Goal: Task Accomplishment & Management: Use online tool/utility

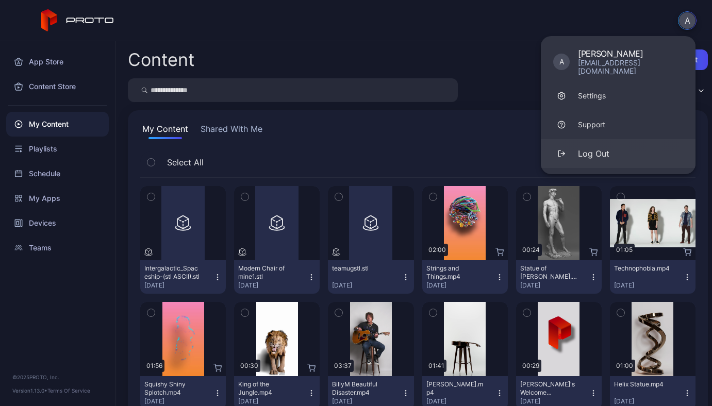
click at [599, 147] on div "Log Out" at bounding box center [593, 153] width 31 height 12
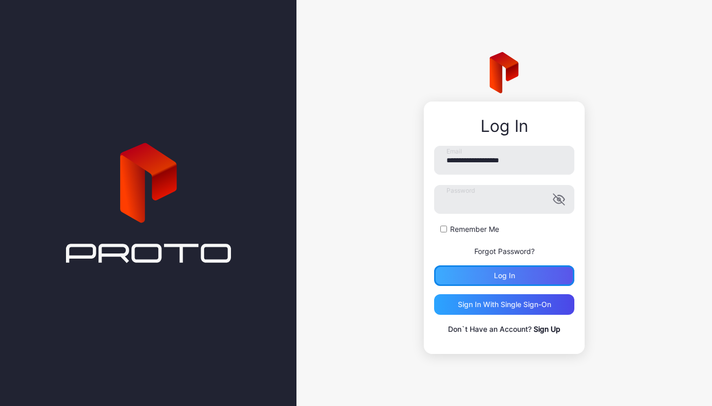
click at [538, 281] on div "Log in" at bounding box center [504, 275] width 140 height 21
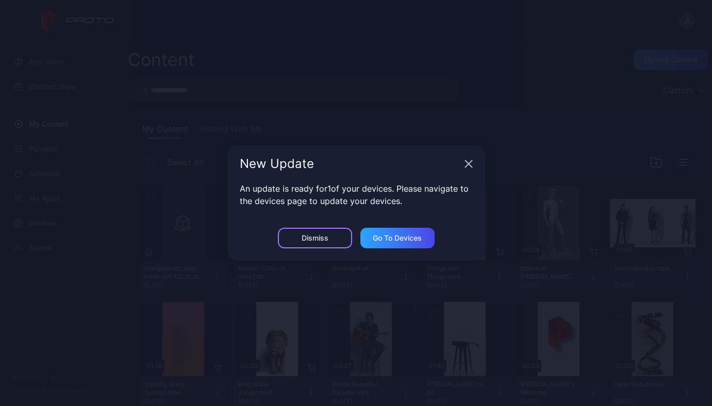
click at [310, 239] on div "Dismiss" at bounding box center [314, 238] width 27 height 8
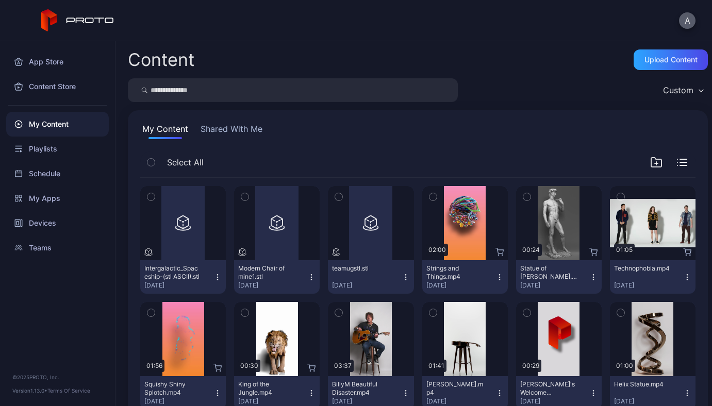
click at [691, 13] on button "A" at bounding box center [687, 20] width 16 height 16
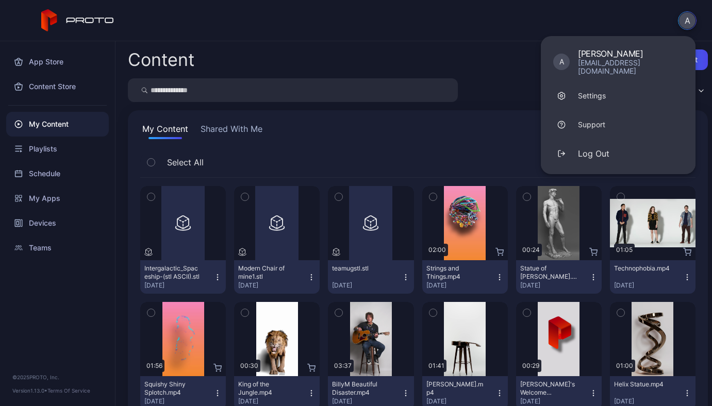
click at [470, 43] on div "Content Upload Content Custom My Content Shared With Me Select All Preview Inte…" at bounding box center [413, 223] width 596 height 365
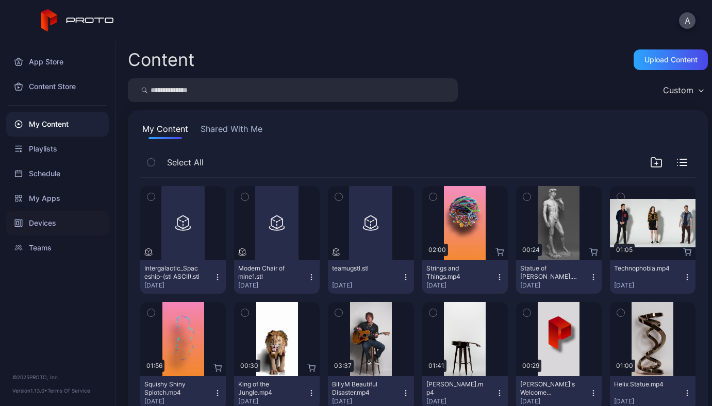
click at [42, 220] on div "Devices" at bounding box center [57, 223] width 103 height 25
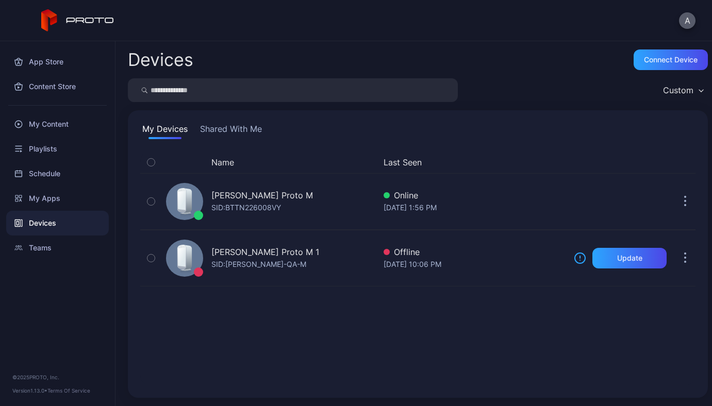
click at [686, 20] on button "A" at bounding box center [687, 20] width 16 height 16
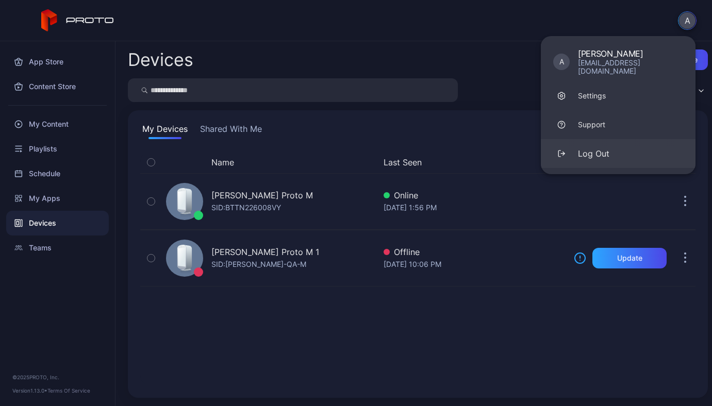
click at [600, 153] on button "Log Out" at bounding box center [618, 153] width 155 height 29
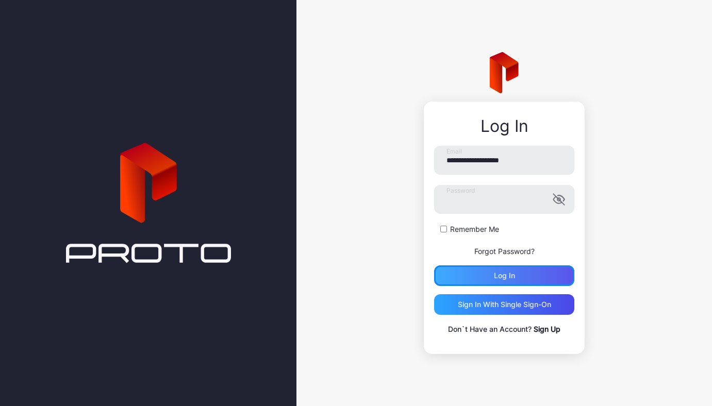
click at [513, 275] on div "Log in" at bounding box center [504, 276] width 21 height 8
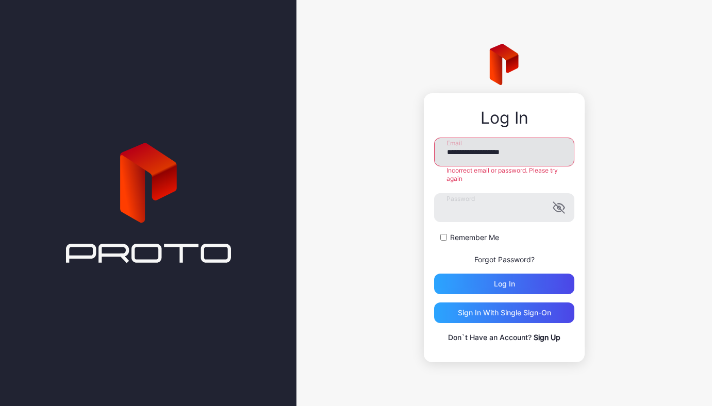
click at [544, 153] on input "**********" at bounding box center [504, 152] width 140 height 29
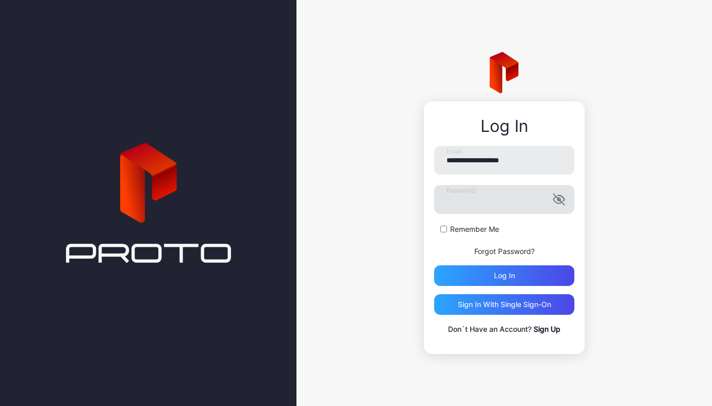
click at [558, 200] on icon "button" at bounding box center [557, 200] width 8 height 7
click at [536, 163] on input "**********" at bounding box center [504, 160] width 140 height 29
click at [483, 161] on input "**********" at bounding box center [504, 160] width 140 height 29
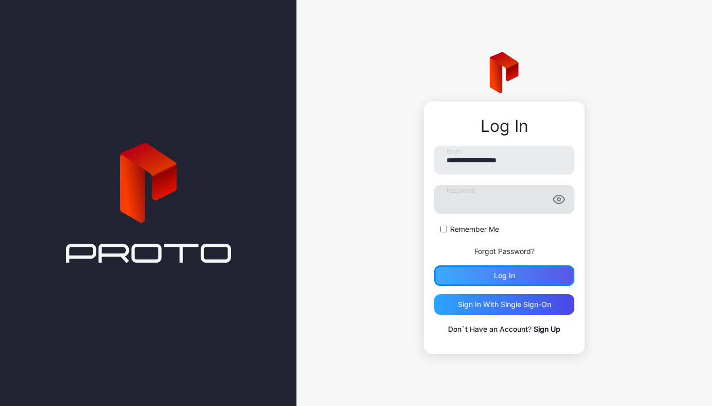
click at [510, 272] on div "Log in" at bounding box center [504, 276] width 21 height 8
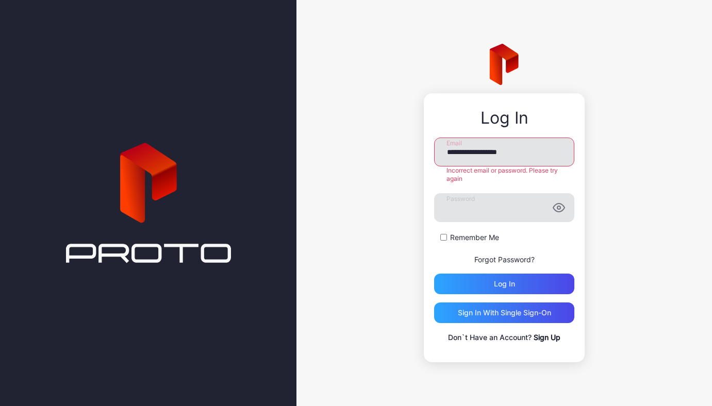
click at [478, 153] on input "**********" at bounding box center [504, 152] width 140 height 29
type input "**********"
click at [526, 286] on div "Log in" at bounding box center [504, 284] width 140 height 21
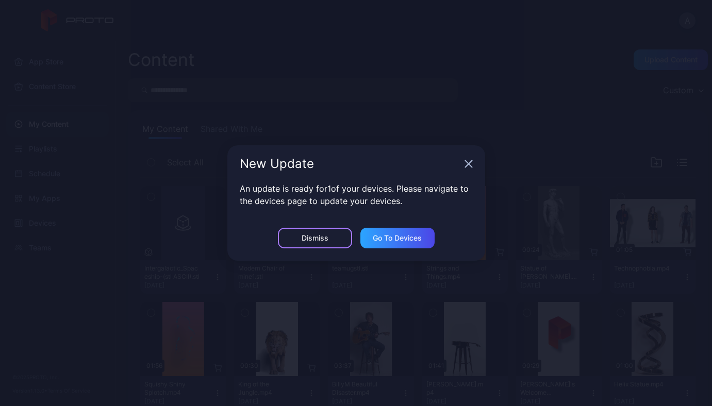
click at [309, 246] on div "Dismiss" at bounding box center [315, 238] width 74 height 21
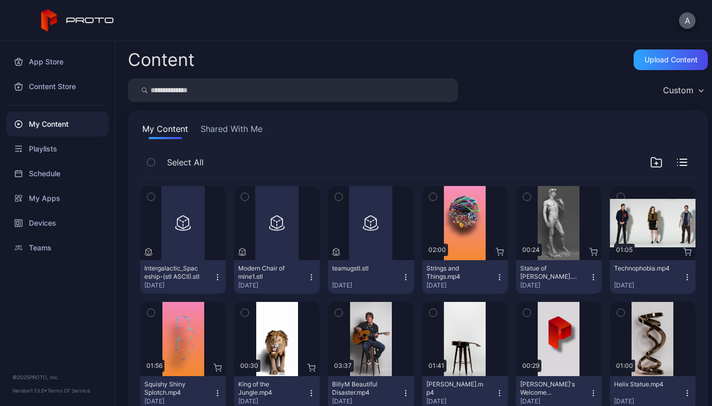
click at [686, 22] on button "A" at bounding box center [687, 20] width 16 height 16
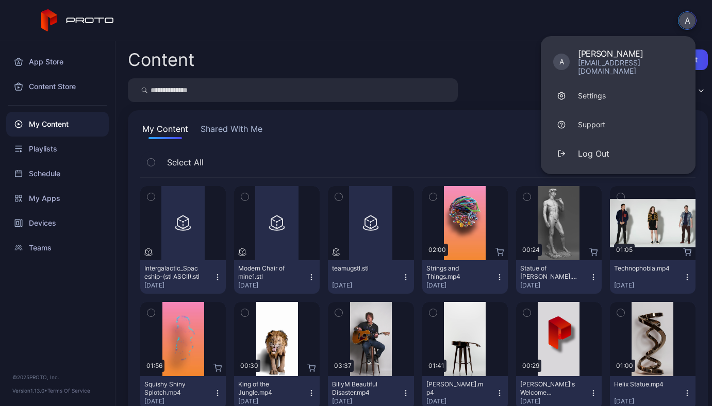
click at [685, 20] on button "A" at bounding box center [687, 20] width 19 height 19
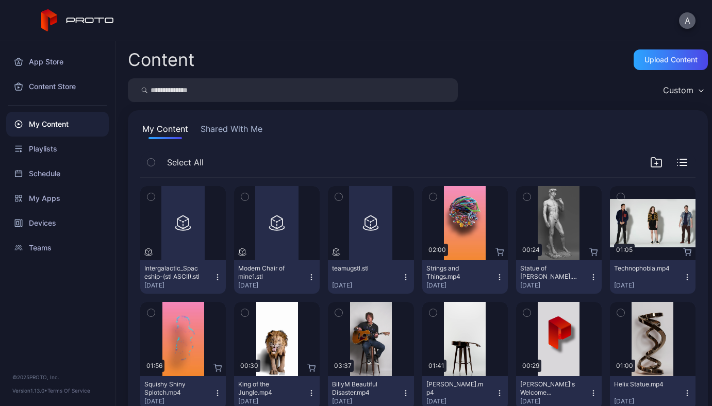
click at [688, 19] on button "A" at bounding box center [687, 20] width 16 height 16
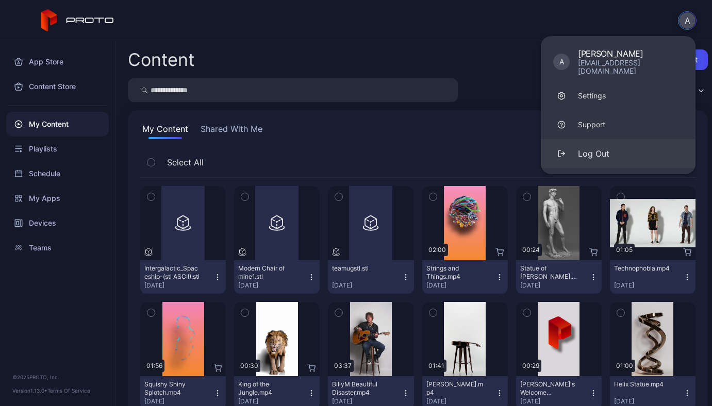
click at [602, 147] on div "Log Out" at bounding box center [593, 153] width 31 height 12
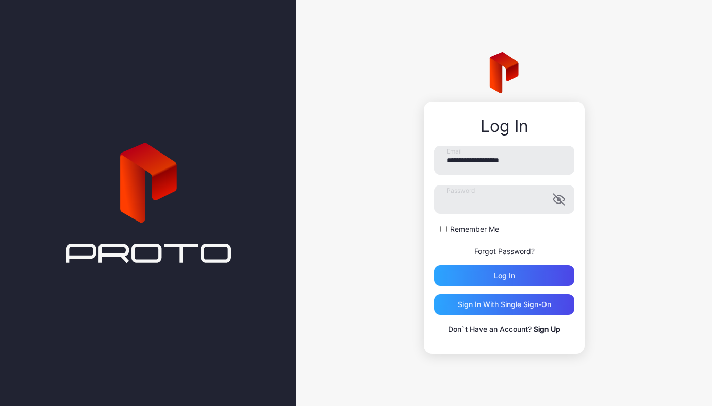
click at [551, 330] on link "Sign Up" at bounding box center [546, 329] width 27 height 9
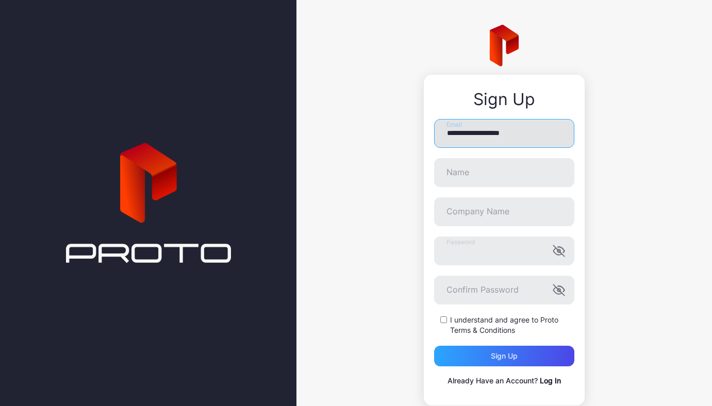
click at [474, 132] on input "**********" at bounding box center [504, 133] width 140 height 29
type input "**********"
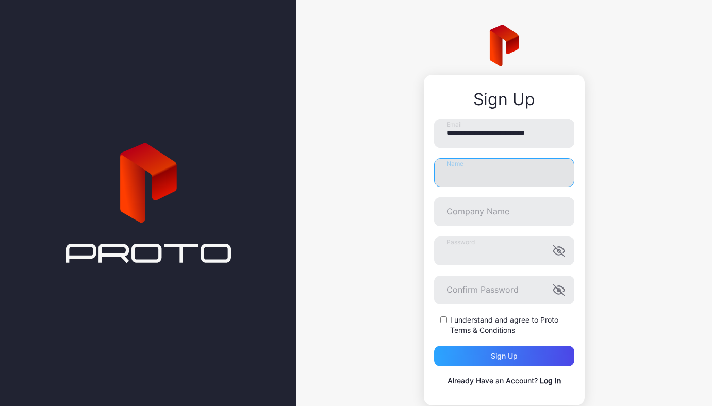
click at [475, 173] on input "Name" at bounding box center [504, 172] width 140 height 29
type input "*********"
click at [553, 251] on icon "button" at bounding box center [558, 250] width 11 height 11
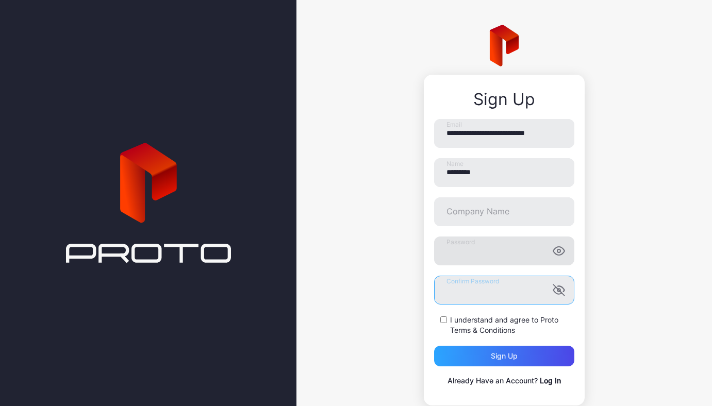
scroll to position [24, 0]
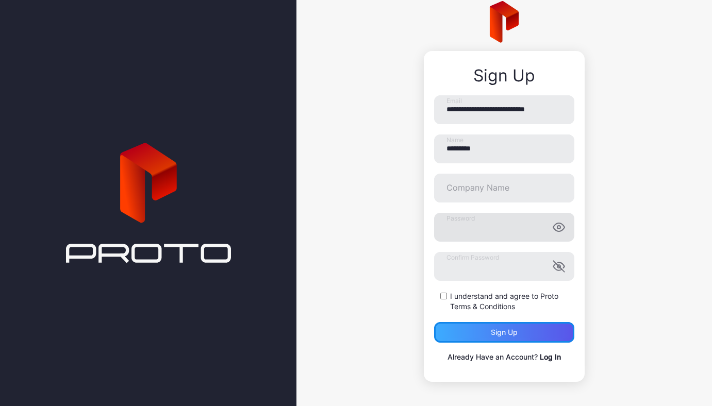
click at [526, 325] on div "Sign up" at bounding box center [504, 332] width 140 height 21
click at [493, 337] on div "Sign up" at bounding box center [504, 332] width 140 height 21
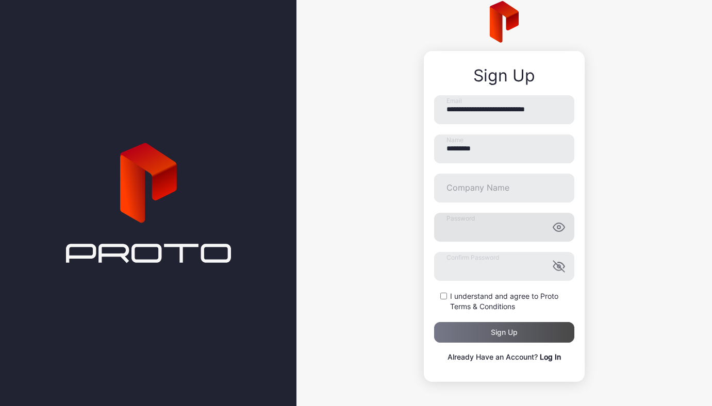
scroll to position [0, 0]
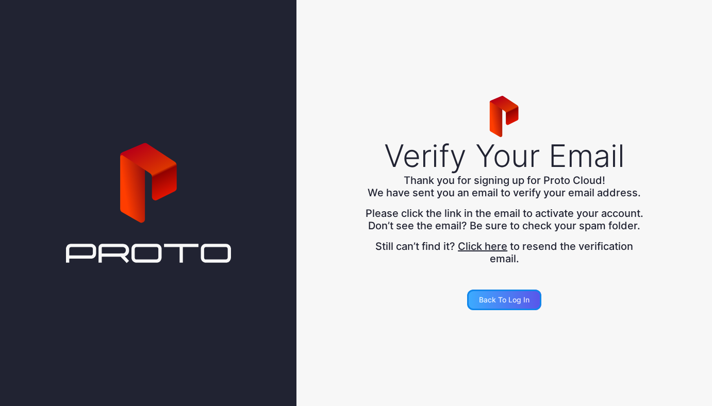
click at [526, 304] on div "Back to Log in" at bounding box center [504, 300] width 50 height 8
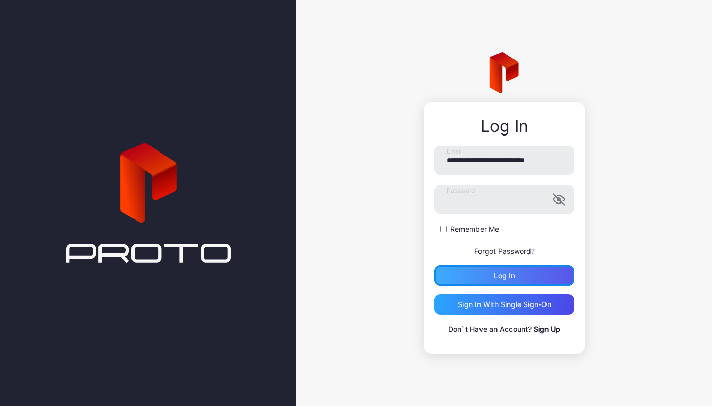
click at [527, 274] on div "Log in" at bounding box center [504, 275] width 140 height 21
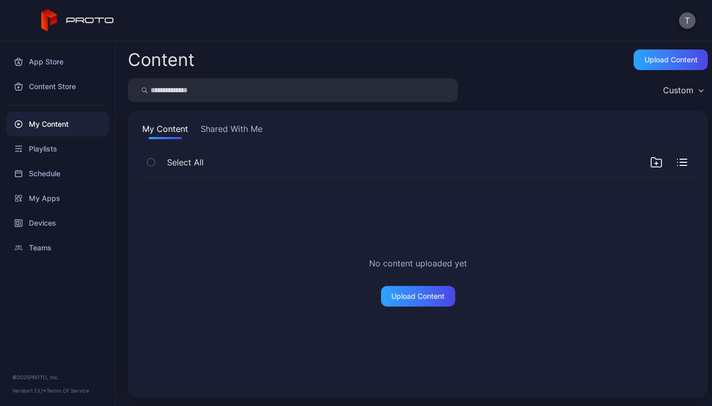
click at [694, 20] on button "T" at bounding box center [687, 20] width 16 height 16
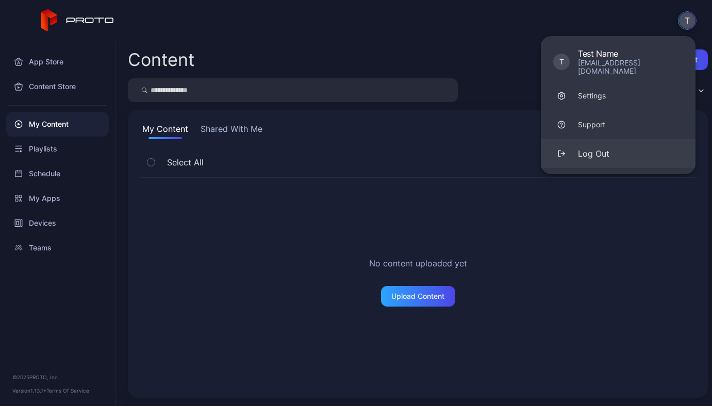
click at [616, 148] on button "Log Out" at bounding box center [618, 153] width 155 height 29
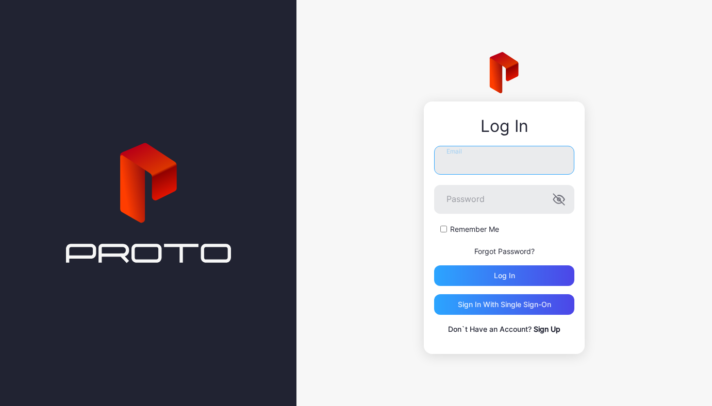
type input "**********"
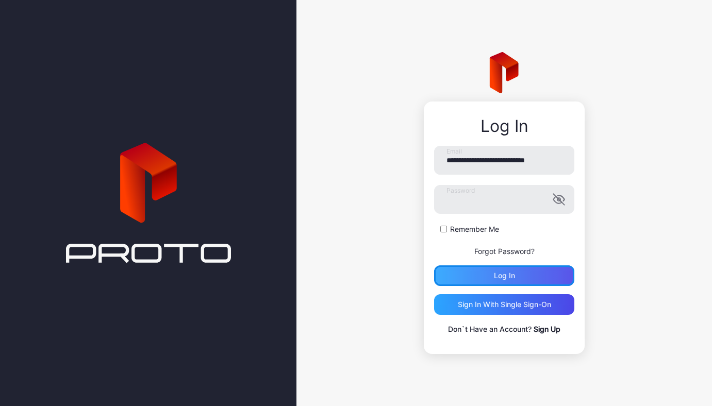
click at [515, 274] on div "Log in" at bounding box center [504, 275] width 140 height 21
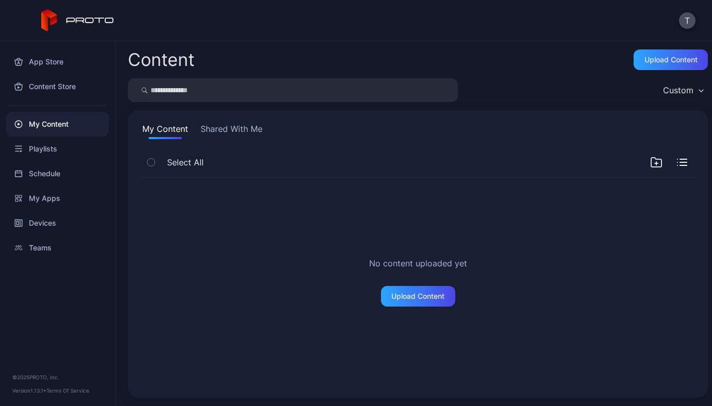
click at [73, 389] on link "Terms Of Service" at bounding box center [67, 390] width 43 height 6
click at [75, 68] on div "App Store" at bounding box center [57, 61] width 103 height 25
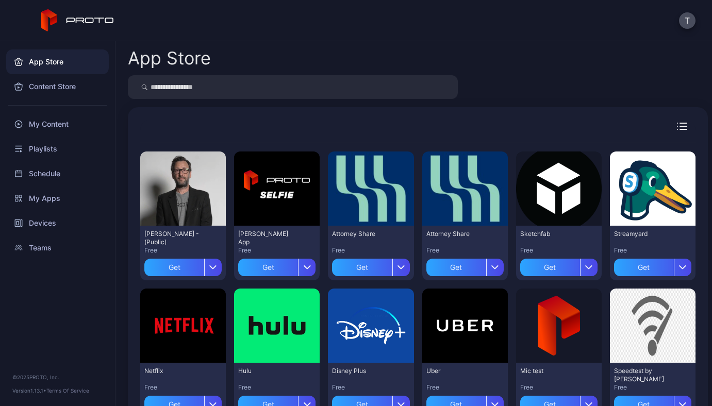
click at [680, 129] on icon "button" at bounding box center [683, 129] width 7 height 0
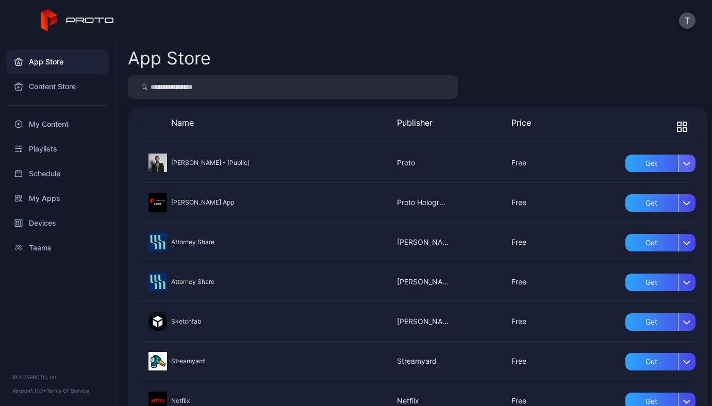
click at [678, 158] on div "button" at bounding box center [687, 164] width 18 height 18
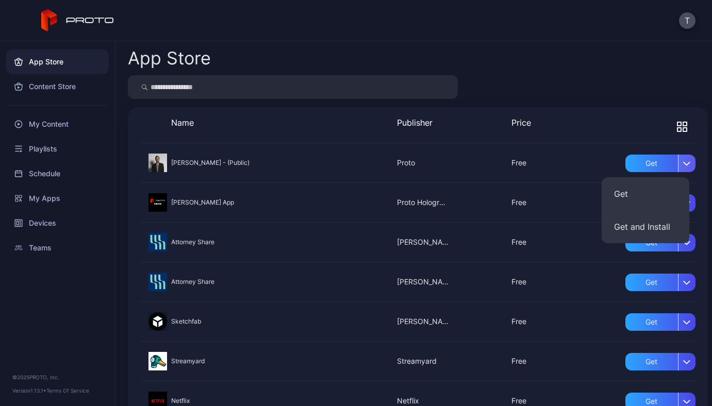
click at [678, 158] on div "button" at bounding box center [687, 164] width 18 height 18
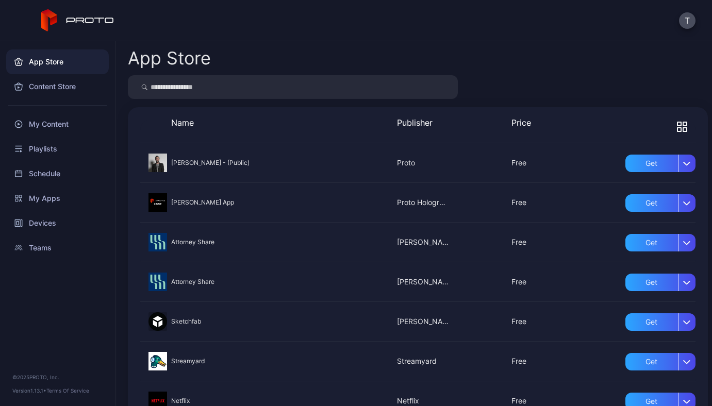
click at [677, 125] on icon "button" at bounding box center [682, 127] width 10 height 10
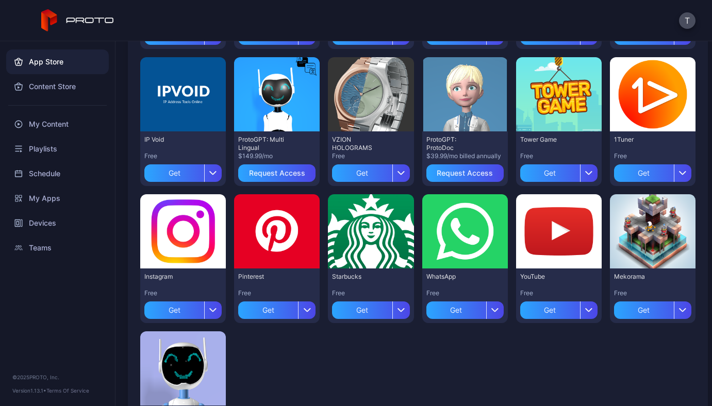
scroll to position [369, 0]
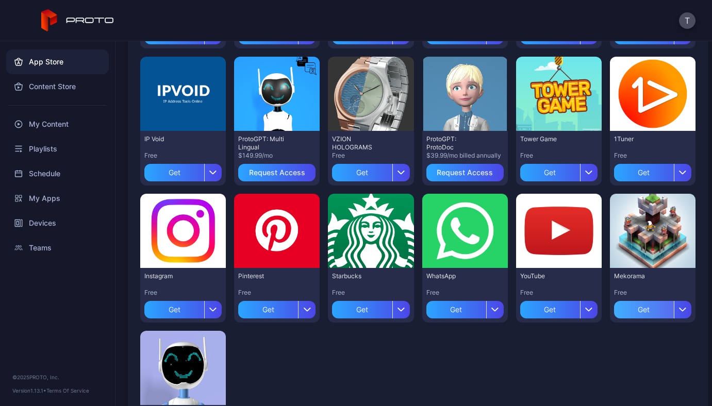
click at [637, 312] on div "Get" at bounding box center [644, 310] width 60 height 18
click at [636, 310] on div "My Apps" at bounding box center [651, 310] width 31 height 8
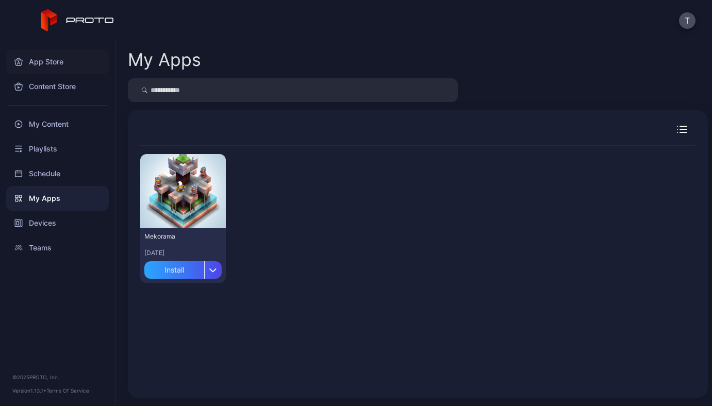
click at [50, 59] on div "App Store" at bounding box center [57, 61] width 103 height 25
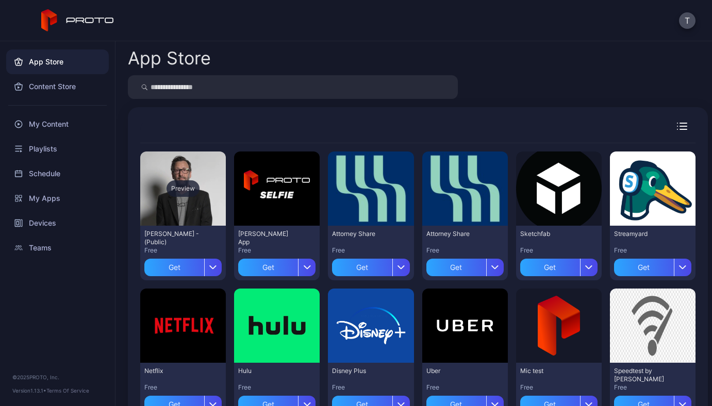
click at [179, 186] on div "Preview" at bounding box center [182, 188] width 33 height 16
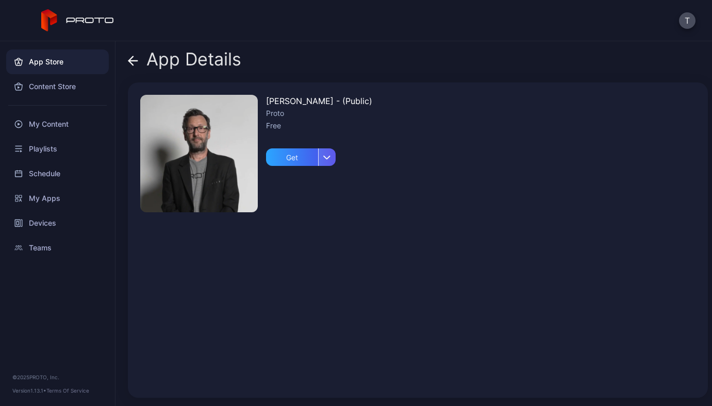
click at [329, 154] on div "button" at bounding box center [327, 157] width 18 height 18
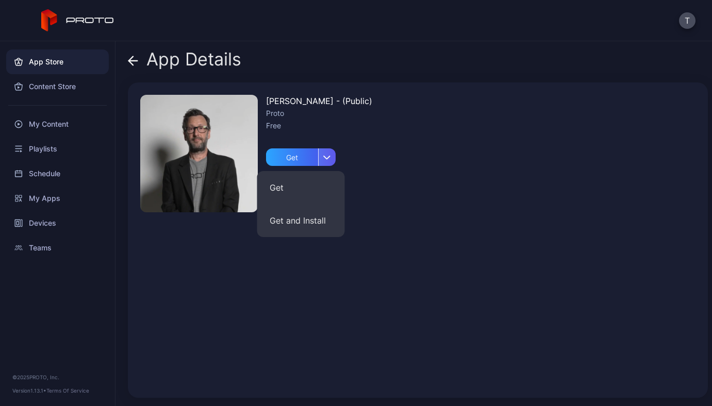
click at [329, 154] on div "button" at bounding box center [327, 157] width 18 height 18
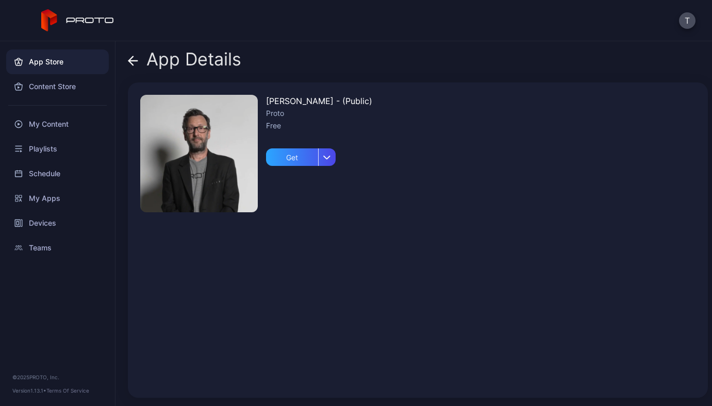
click at [134, 58] on icon at bounding box center [133, 61] width 10 height 10
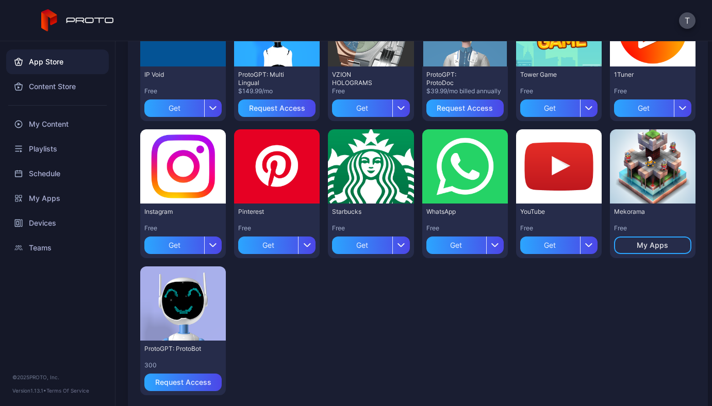
scroll to position [451, 0]
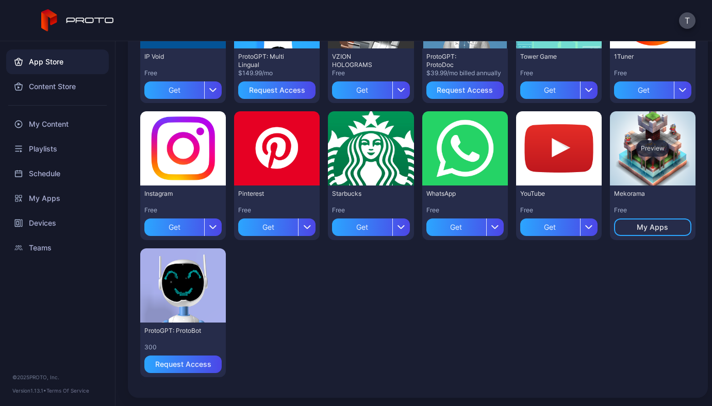
click at [638, 153] on div "Preview" at bounding box center [652, 148] width 33 height 16
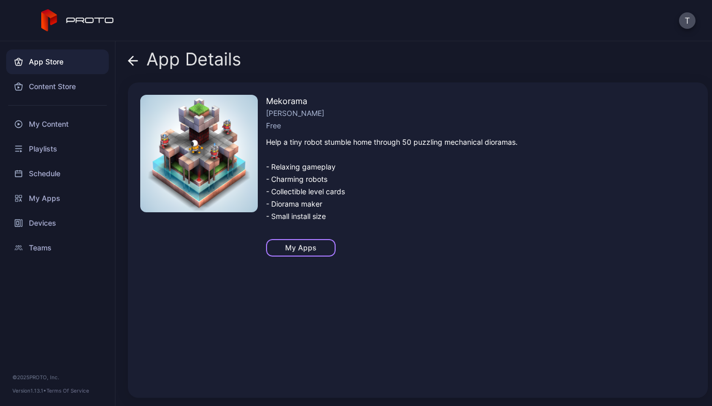
click at [285, 245] on div "My Apps" at bounding box center [300, 248] width 31 height 8
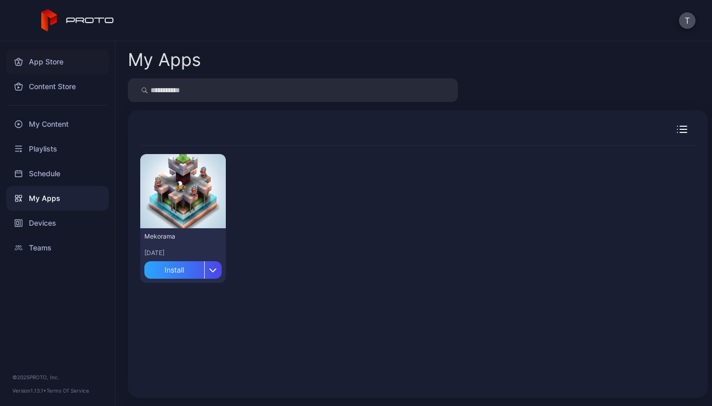
click at [74, 57] on div "App Store" at bounding box center [57, 61] width 103 height 25
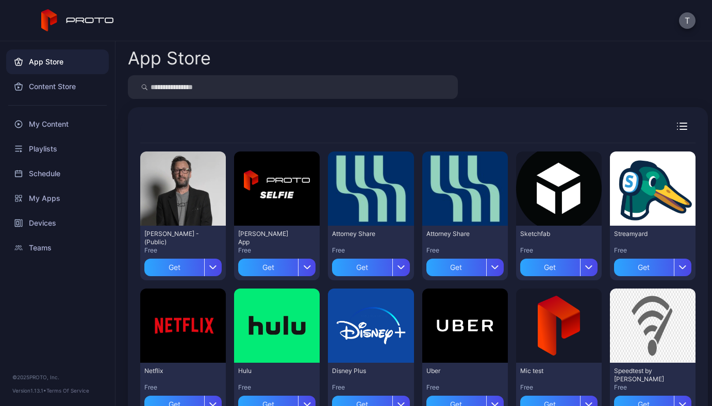
click at [687, 21] on button "T" at bounding box center [687, 20] width 16 height 16
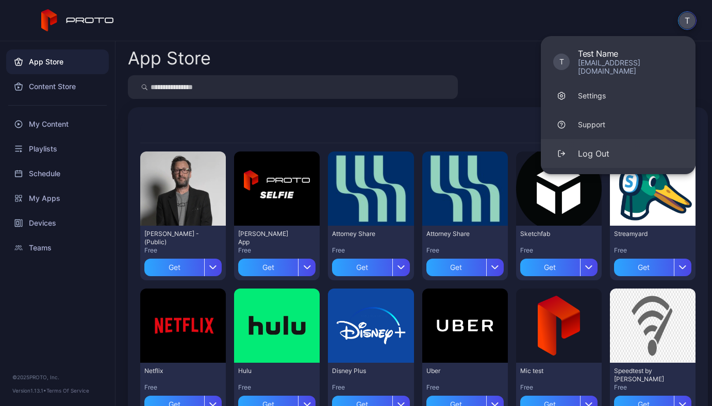
click at [580, 149] on div "Log Out" at bounding box center [593, 153] width 31 height 12
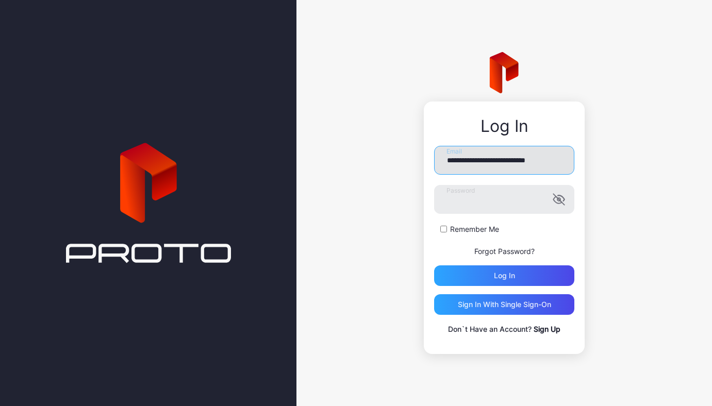
click at [541, 160] on input "**********" at bounding box center [504, 160] width 140 height 29
paste input "email"
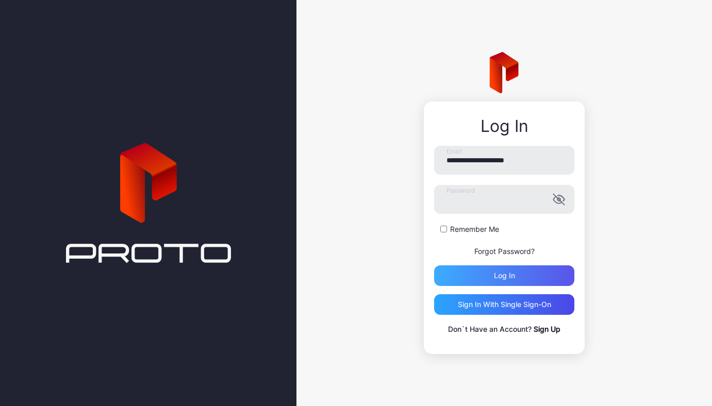
type input "**********"
click at [527, 274] on div "Log in" at bounding box center [504, 275] width 140 height 21
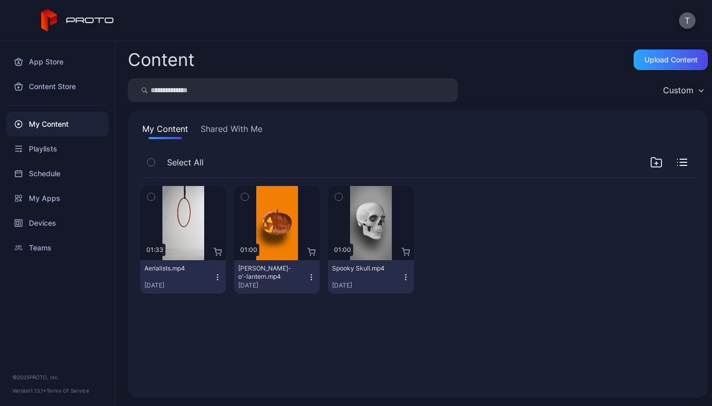
click at [687, 24] on button "T" at bounding box center [687, 20] width 16 height 16
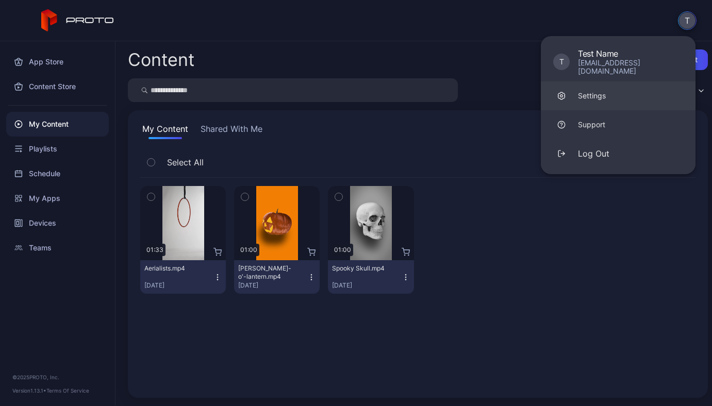
click at [611, 86] on link "Settings" at bounding box center [618, 95] width 155 height 29
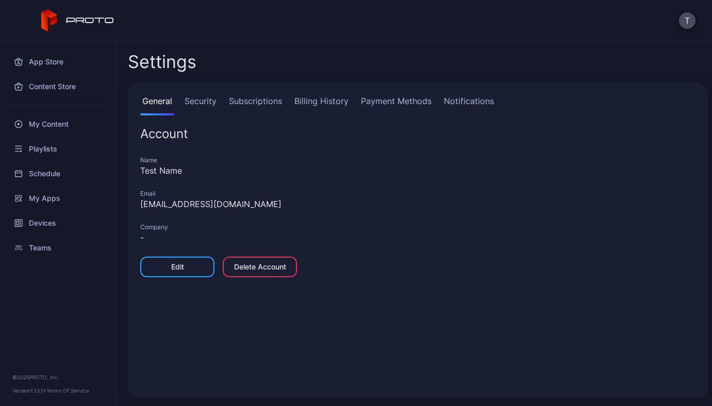
click at [452, 107] on link "Notifications" at bounding box center [469, 105] width 54 height 21
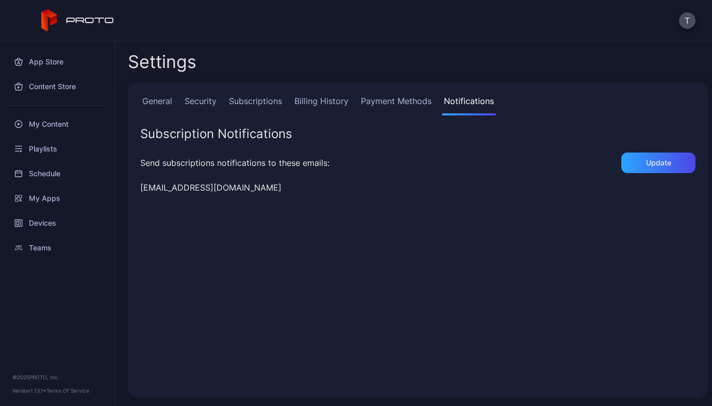
click at [397, 102] on link "Payment Methods" at bounding box center [396, 105] width 75 height 21
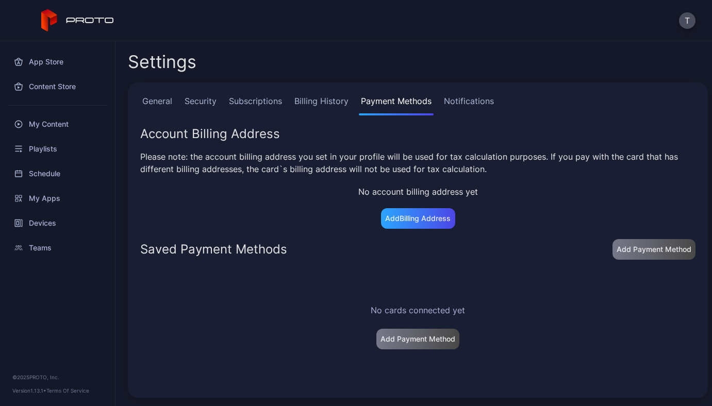
click at [334, 96] on link "Billing History" at bounding box center [321, 105] width 58 height 21
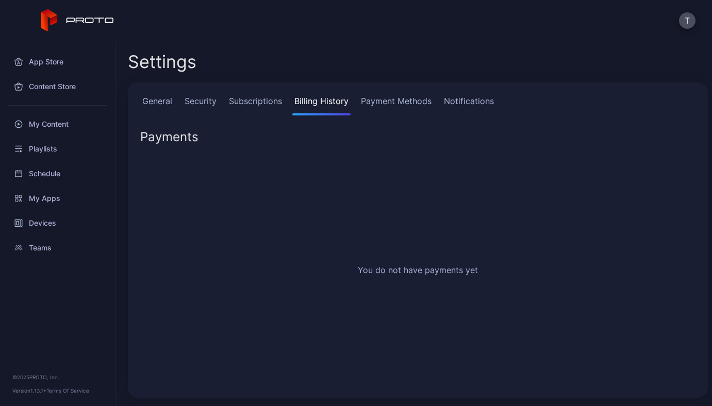
click at [243, 99] on link "Subscriptions" at bounding box center [255, 105] width 57 height 21
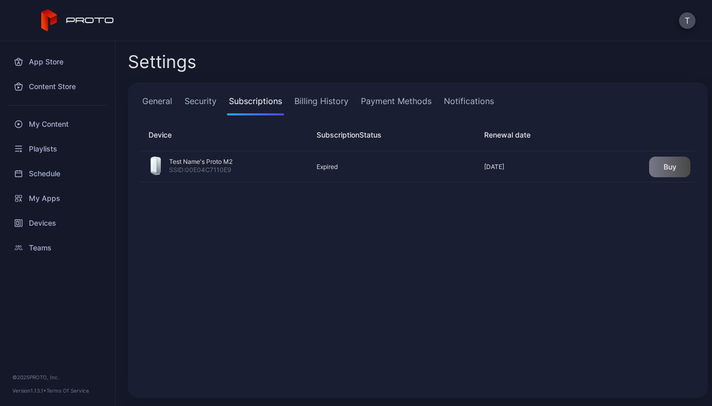
click at [390, 109] on link "Payment Methods" at bounding box center [396, 105] width 75 height 21
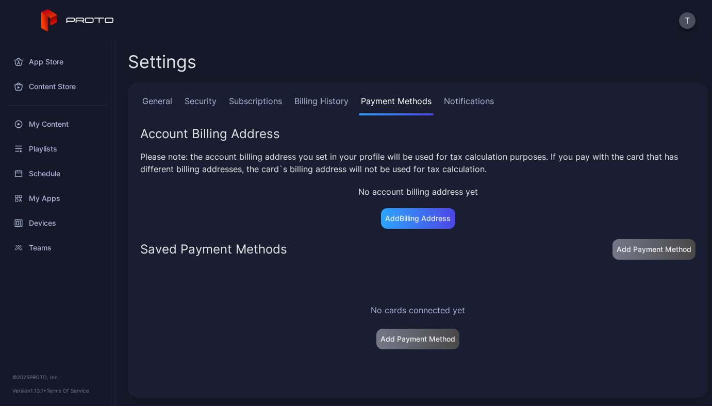
click at [314, 103] on link "Billing History" at bounding box center [321, 105] width 58 height 21
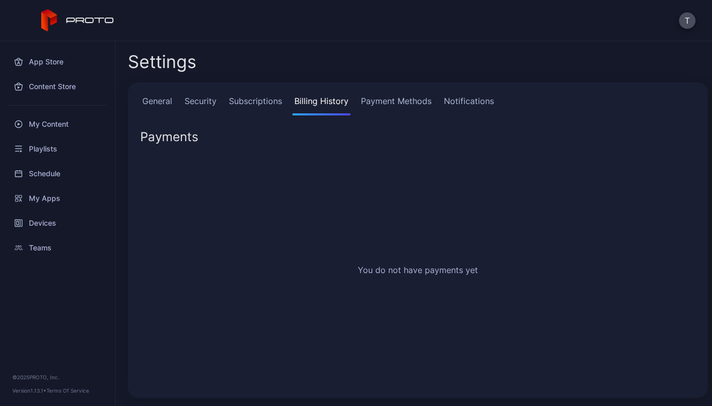
click at [216, 98] on link "Security" at bounding box center [200, 105] width 36 height 21
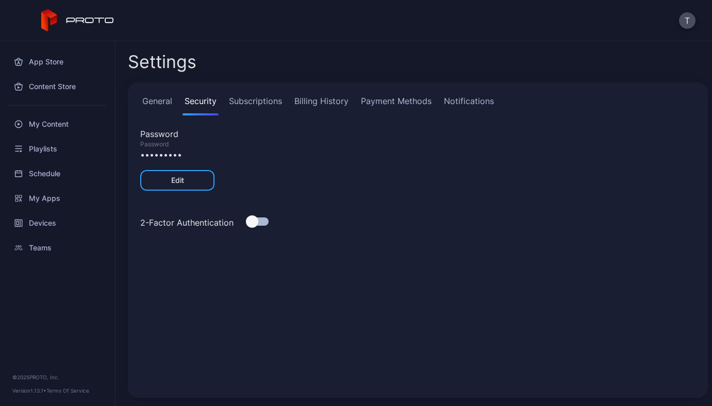
click at [466, 103] on link "Notifications" at bounding box center [469, 105] width 54 height 21
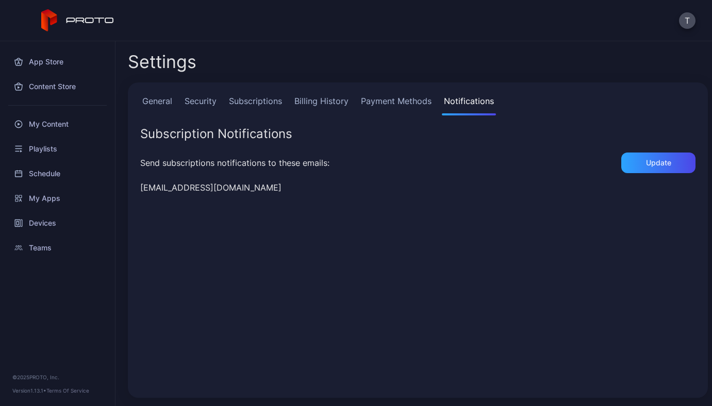
click at [405, 107] on link "Payment Methods" at bounding box center [396, 105] width 75 height 21
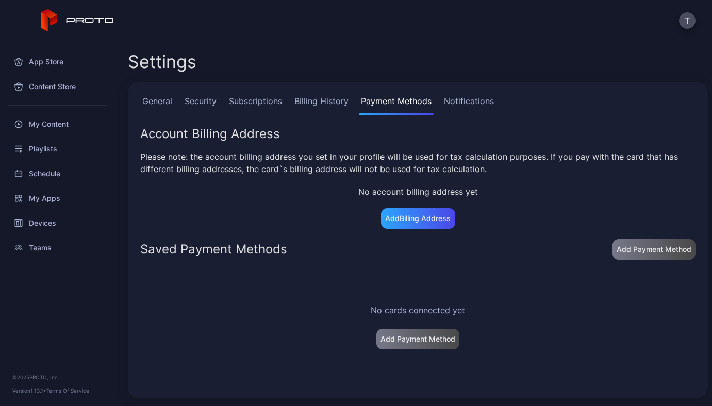
click at [471, 96] on link "Notifications" at bounding box center [469, 105] width 54 height 21
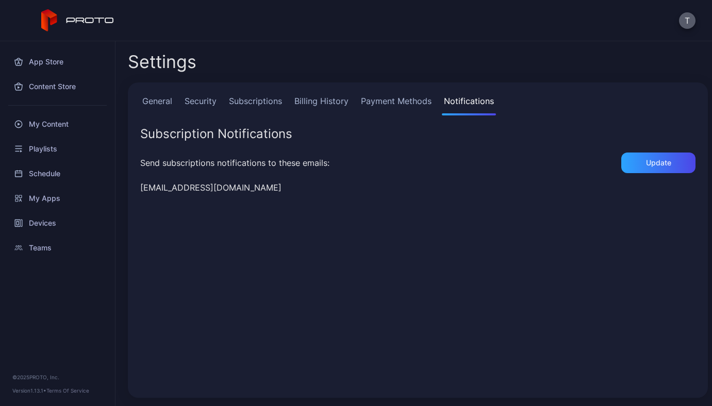
click at [688, 22] on button "T" at bounding box center [687, 20] width 16 height 16
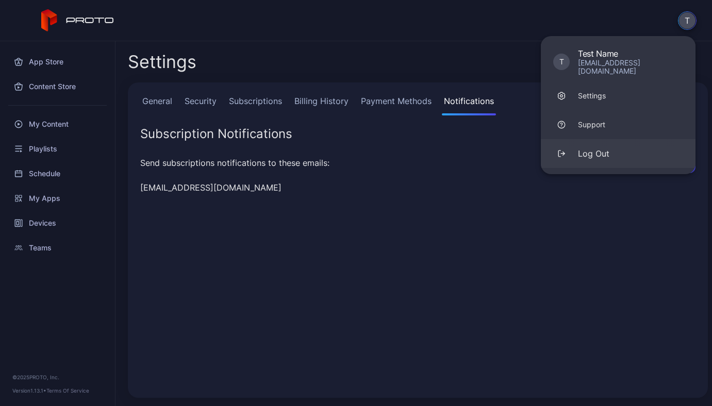
click at [602, 148] on div "Log Out" at bounding box center [593, 153] width 31 height 12
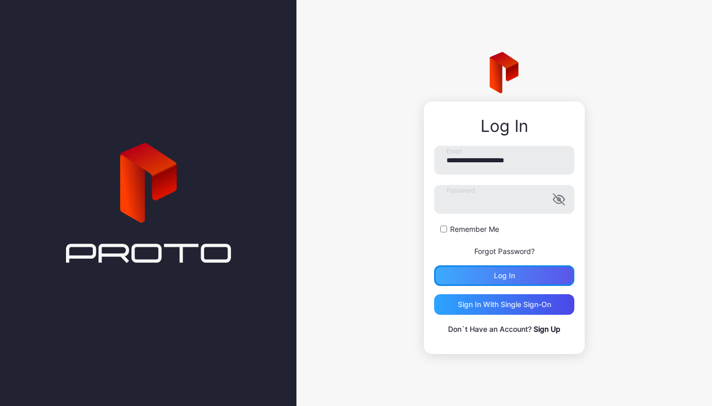
click at [522, 277] on div "Log in" at bounding box center [504, 275] width 140 height 21
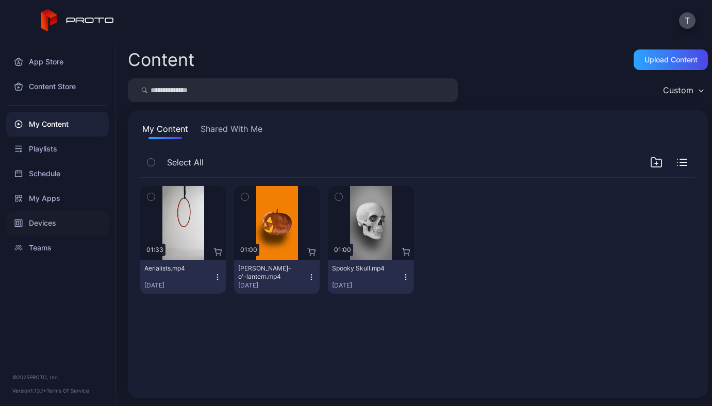
click at [21, 226] on icon at bounding box center [21, 223] width 1 height 7
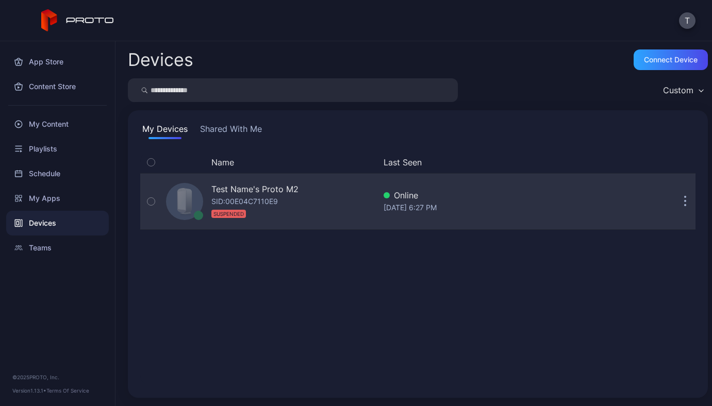
click at [684, 198] on icon "button" at bounding box center [685, 202] width 3 height 12
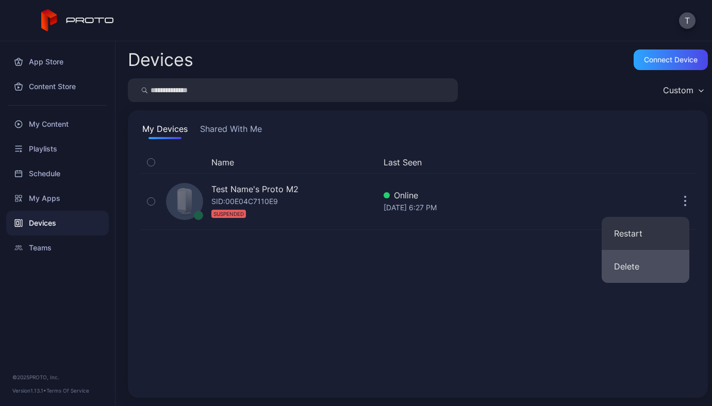
click at [661, 264] on button "Delete" at bounding box center [645, 266] width 88 height 33
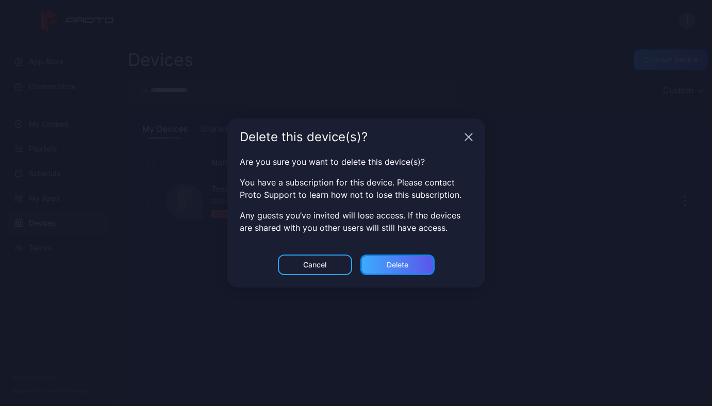
click at [407, 264] on div "Delete" at bounding box center [397, 265] width 22 height 8
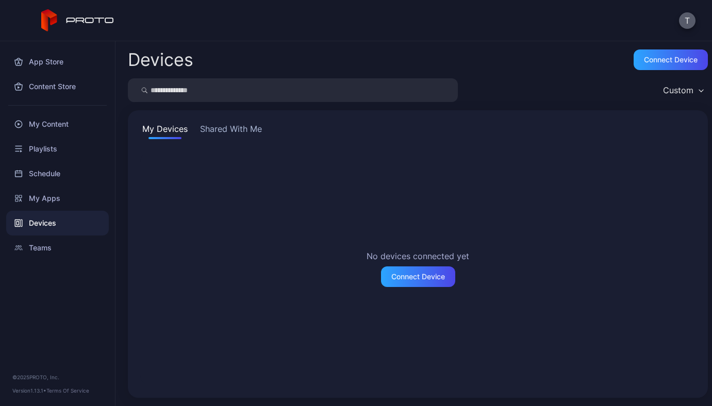
click at [685, 22] on button "T" at bounding box center [687, 20] width 16 height 16
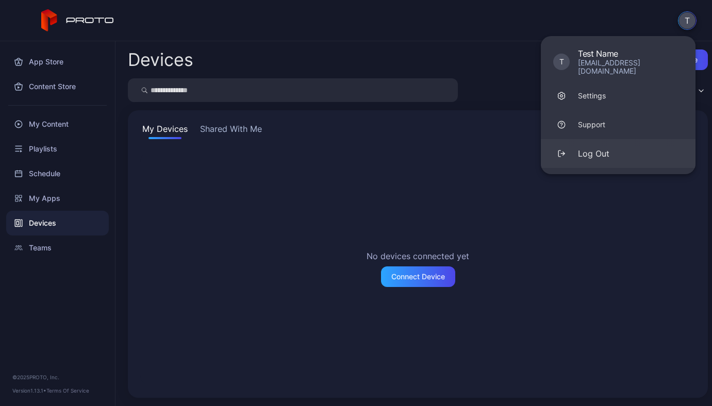
click at [603, 148] on div "Log Out" at bounding box center [593, 153] width 31 height 12
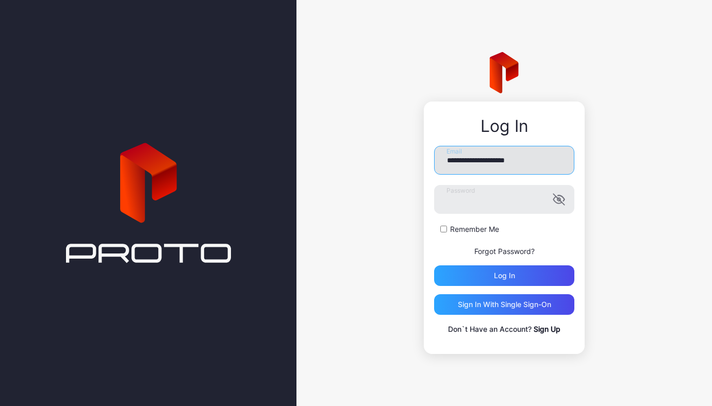
click at [532, 160] on input "**********" at bounding box center [504, 160] width 140 height 29
click at [490, 160] on input "**********" at bounding box center [504, 160] width 140 height 29
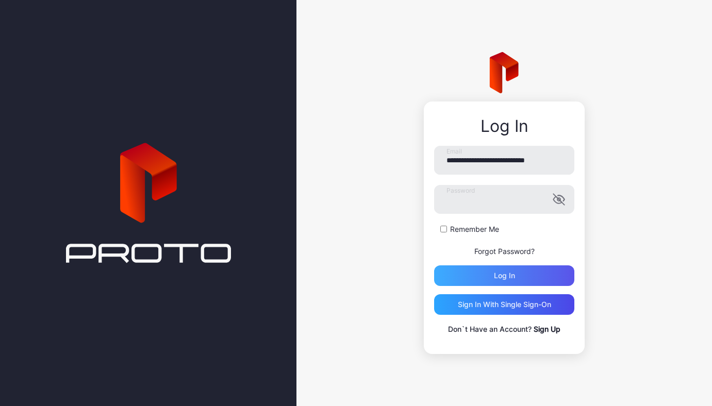
type input "**********"
click at [503, 279] on div "Log in" at bounding box center [504, 276] width 21 height 8
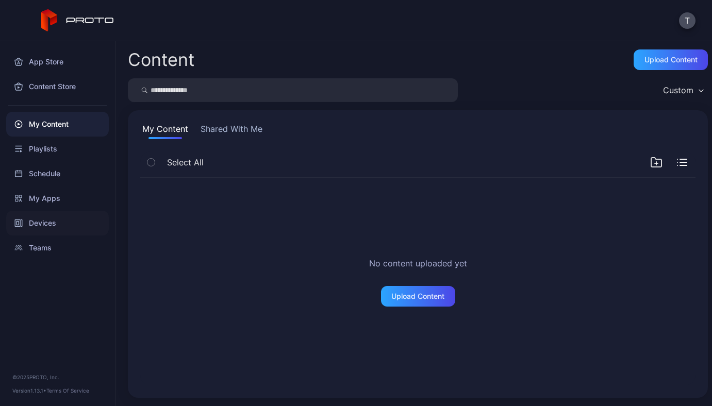
click at [39, 225] on div "Devices" at bounding box center [57, 223] width 103 height 25
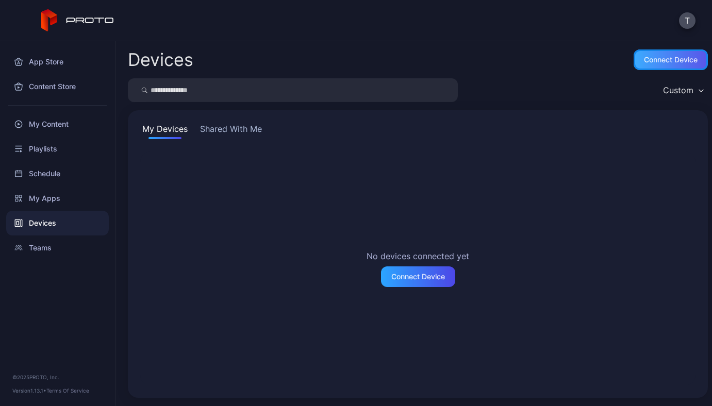
click at [646, 62] on div "Connect device" at bounding box center [671, 60] width 54 height 8
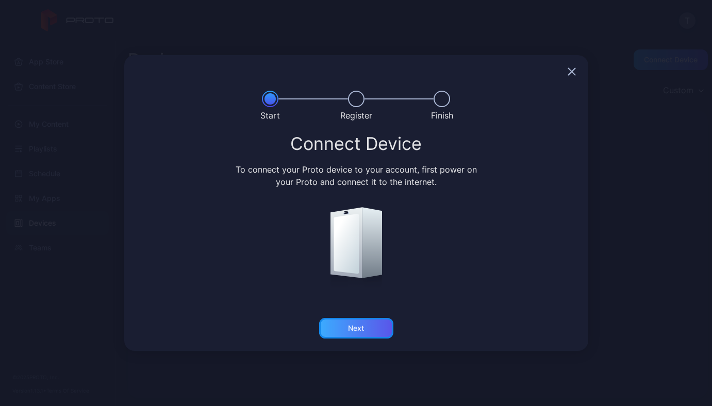
click at [356, 322] on div "Next" at bounding box center [356, 328] width 74 height 21
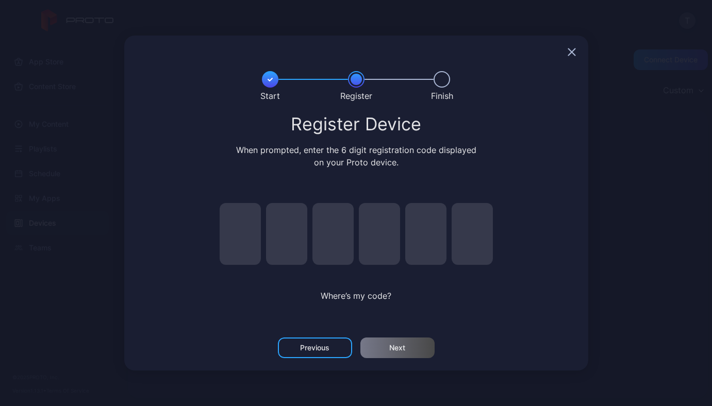
click at [245, 246] on input "pin code 1 of 6" at bounding box center [240, 234] width 41 height 62
type input "*"
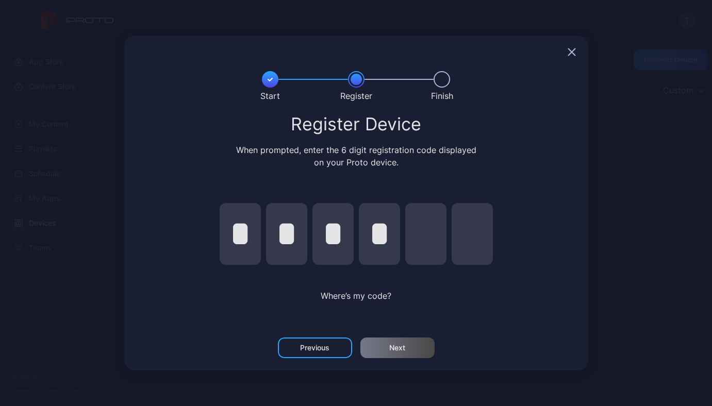
type input "*"
click at [390, 346] on div "Next" at bounding box center [397, 348] width 16 height 8
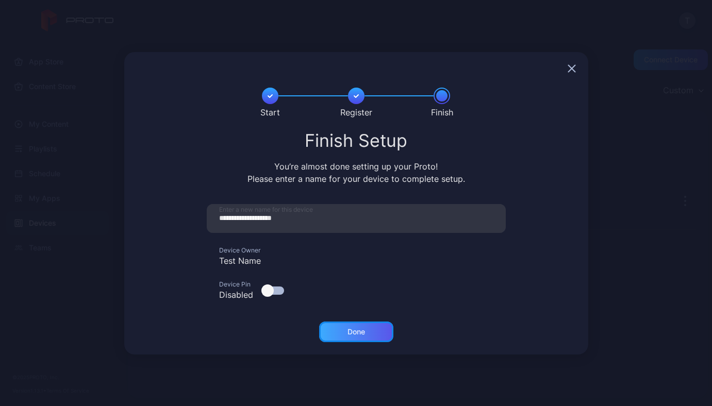
click at [379, 340] on div "Done" at bounding box center [356, 332] width 74 height 21
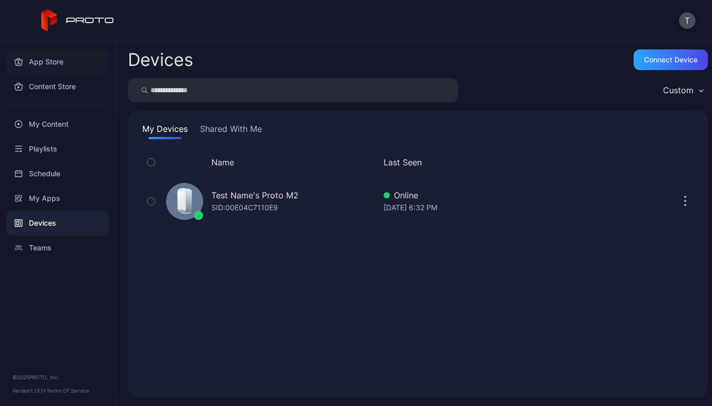
click at [61, 63] on div "App Store" at bounding box center [57, 61] width 103 height 25
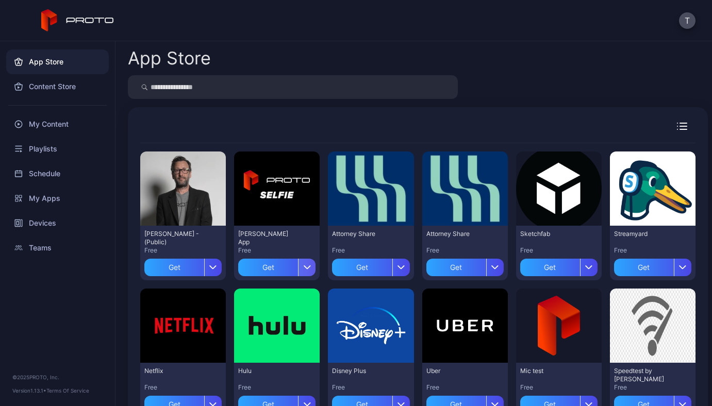
click at [306, 267] on icon "button" at bounding box center [307, 267] width 8 height 4
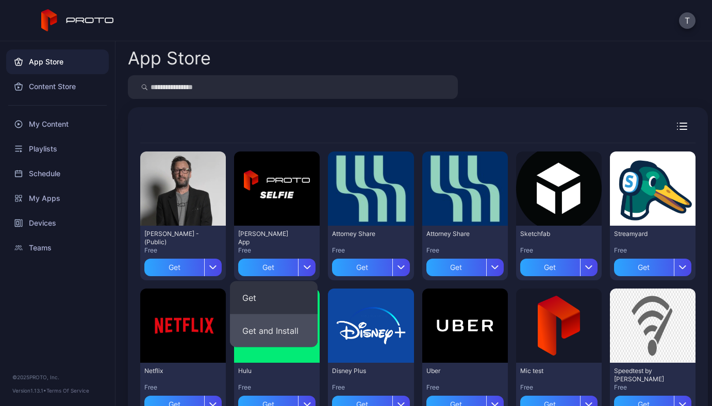
click at [289, 324] on button "Get and Install" at bounding box center [274, 330] width 88 height 33
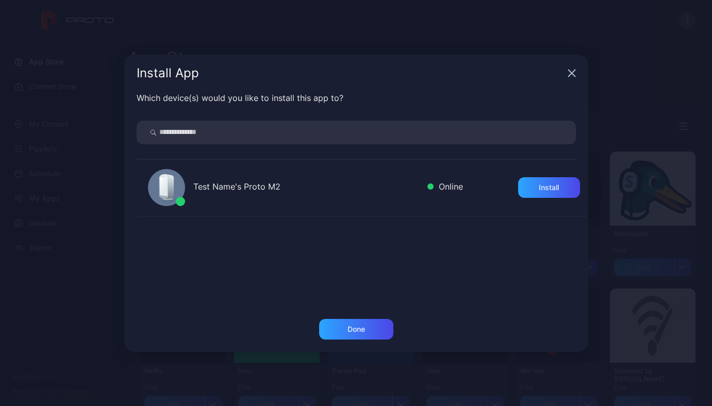
click at [213, 161] on div "Test Name's Proto M2 Online Install" at bounding box center [362, 188] width 451 height 57
click at [523, 190] on div "Install" at bounding box center [549, 187] width 62 height 21
click at [370, 329] on div "Done" at bounding box center [356, 329] width 74 height 21
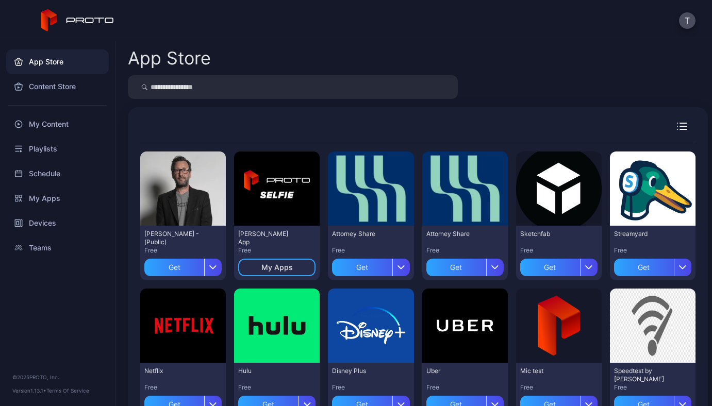
click at [421, 13] on div "T" at bounding box center [356, 20] width 712 height 41
click at [45, 194] on div "My Apps" at bounding box center [57, 198] width 103 height 25
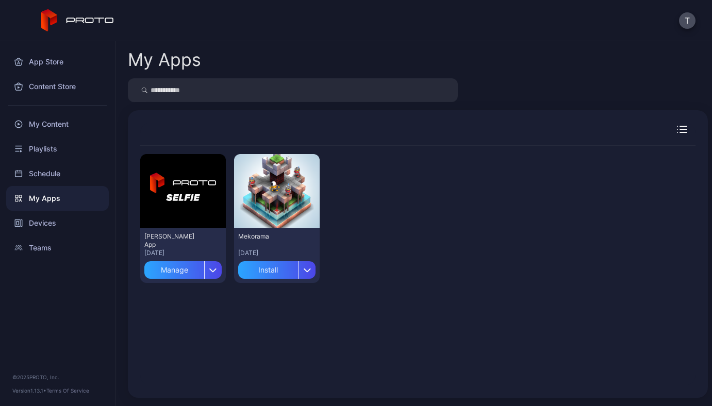
click at [677, 131] on icon "button" at bounding box center [682, 129] width 10 height 7
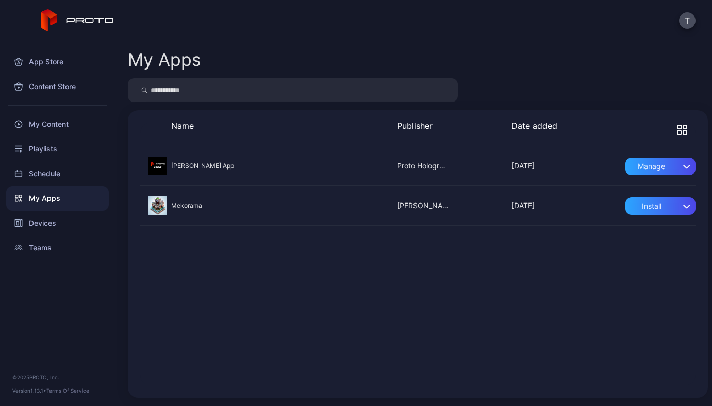
click at [677, 131] on icon "button" at bounding box center [679, 133] width 4 height 4
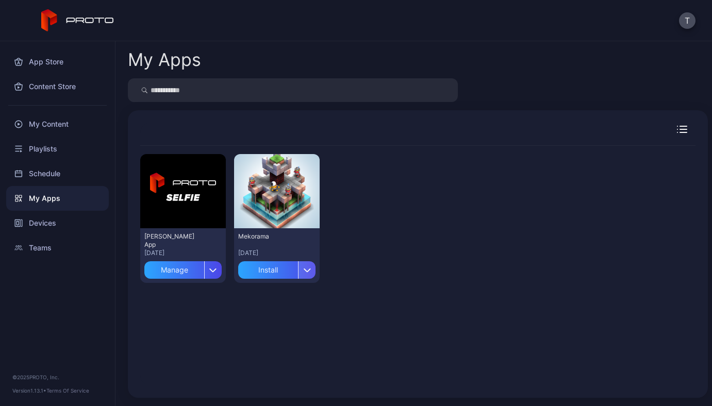
click at [307, 276] on div "button" at bounding box center [307, 270] width 18 height 18
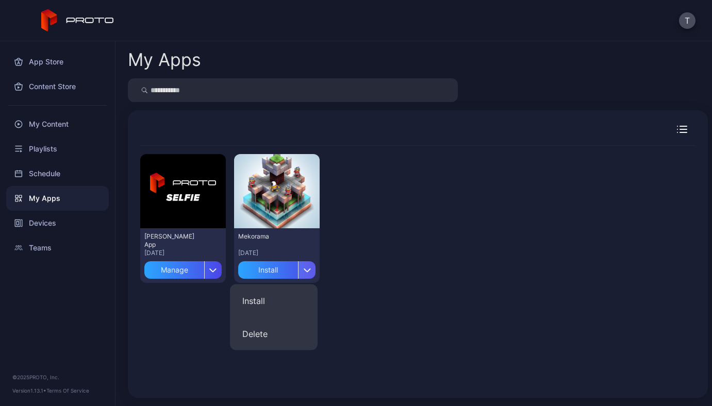
click at [307, 276] on div "button" at bounding box center [307, 270] width 18 height 18
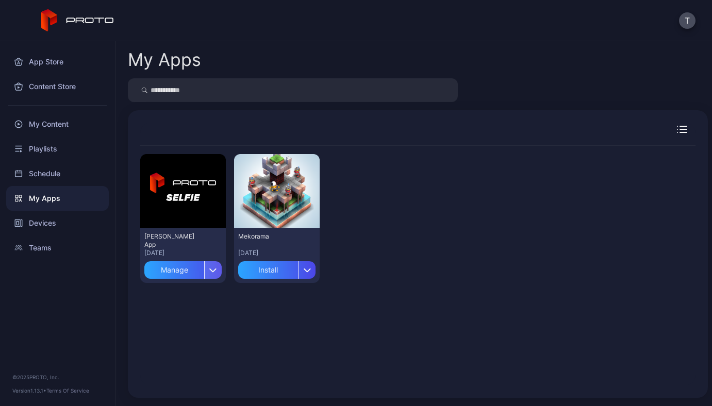
click at [213, 270] on icon "button" at bounding box center [213, 270] width 6 height 3
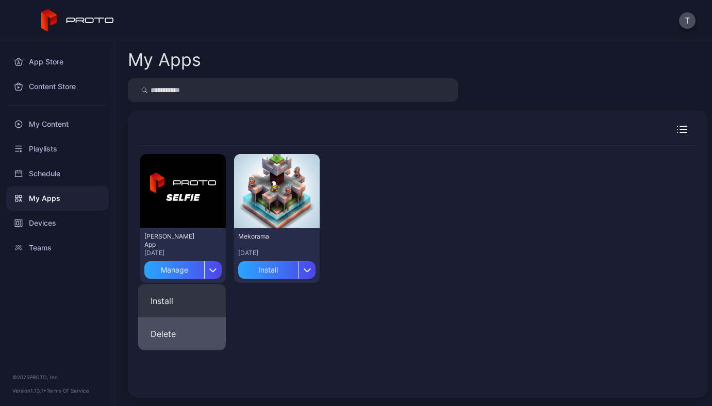
click at [191, 329] on button "Delete" at bounding box center [182, 333] width 88 height 33
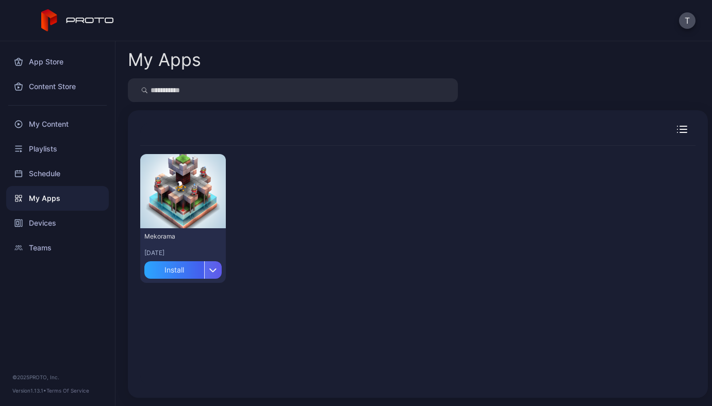
click at [214, 269] on icon "button" at bounding box center [213, 270] width 8 height 4
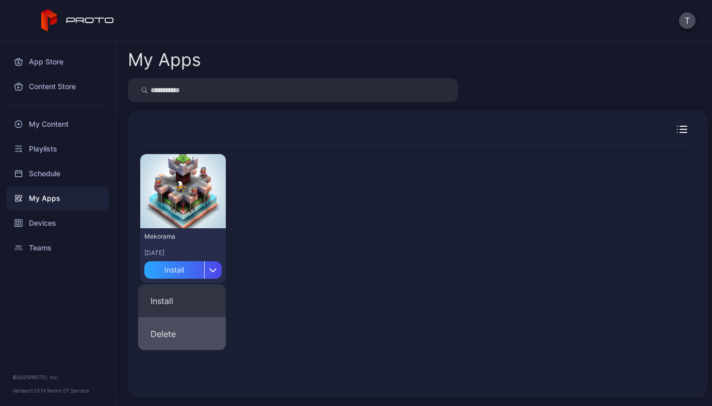
click at [186, 338] on button "Delete" at bounding box center [182, 333] width 88 height 33
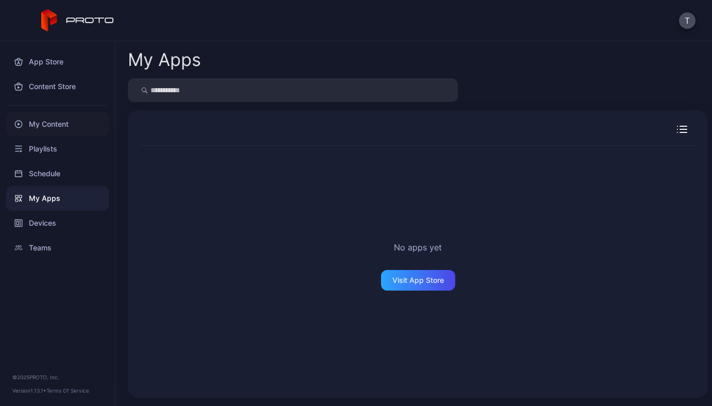
click at [58, 124] on div "My Content" at bounding box center [57, 124] width 103 height 25
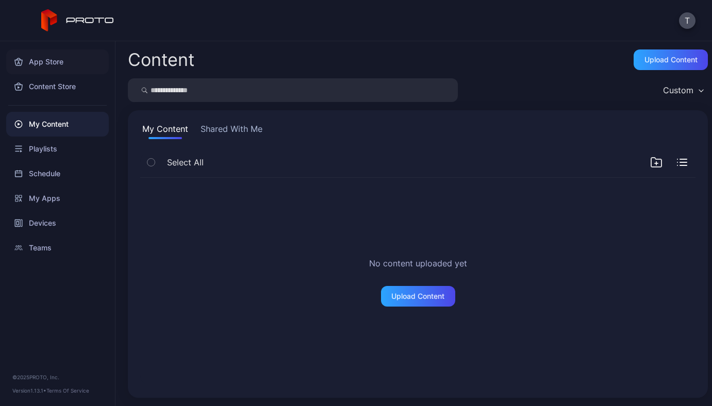
click at [57, 62] on div "App Store" at bounding box center [57, 61] width 103 height 25
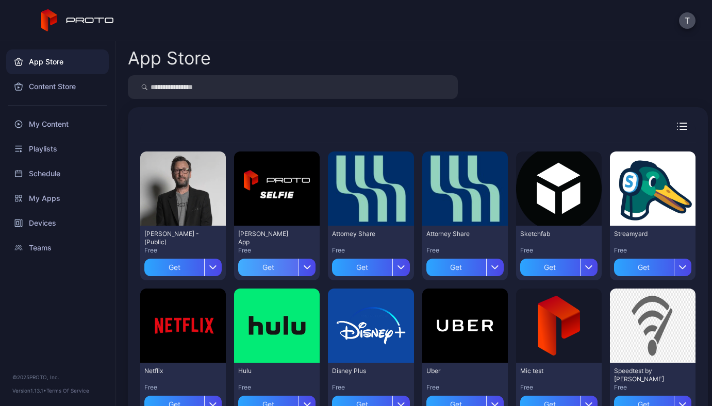
click at [278, 264] on div "Get" at bounding box center [268, 268] width 60 height 18
click at [52, 205] on div "My Apps" at bounding box center [57, 198] width 103 height 25
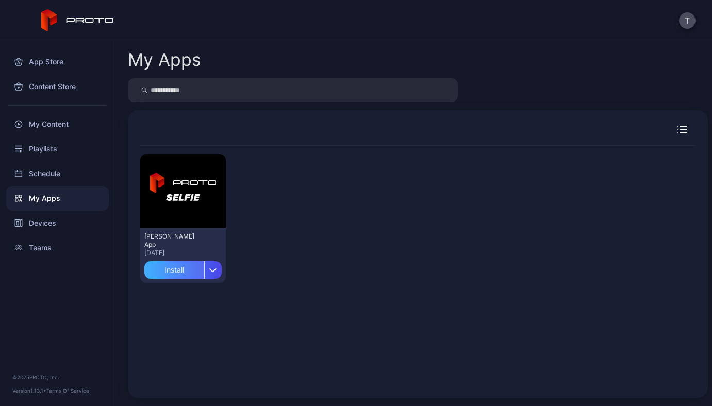
click at [188, 269] on div "Install" at bounding box center [174, 270] width 60 height 18
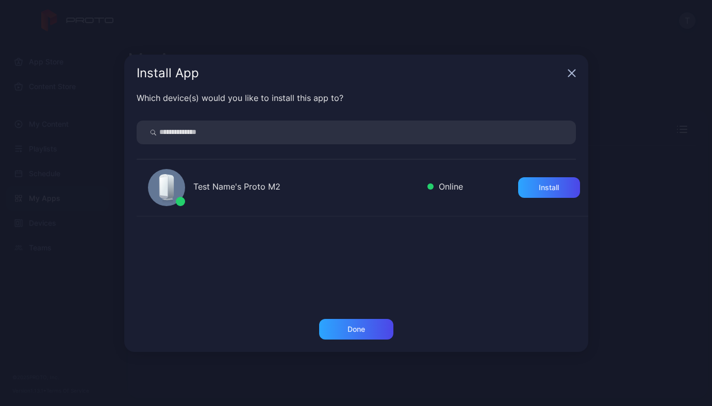
click at [570, 76] on icon "button" at bounding box center [571, 73] width 8 height 8
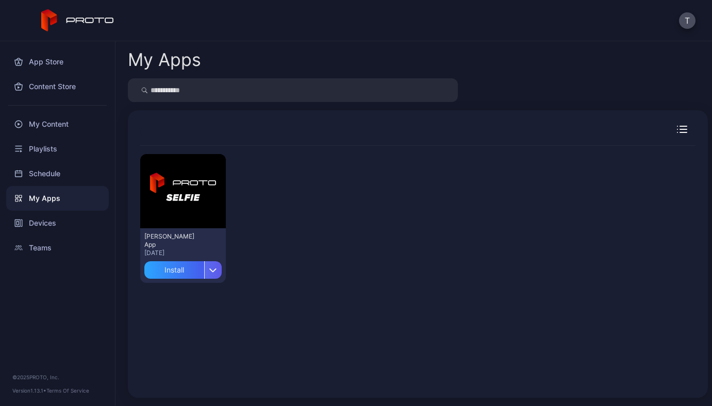
click at [214, 276] on div "button" at bounding box center [213, 270] width 18 height 18
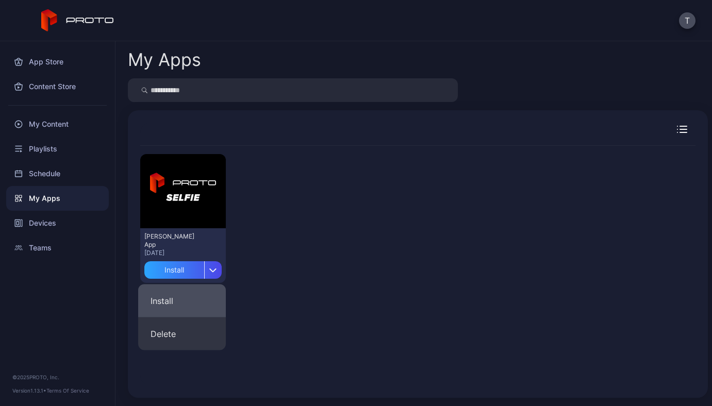
click at [204, 298] on button "Install" at bounding box center [182, 300] width 88 height 33
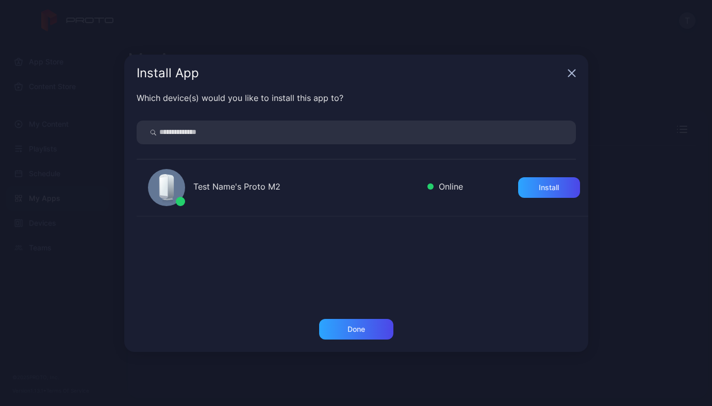
click at [576, 72] on div "Install App" at bounding box center [356, 73] width 464 height 37
click at [568, 78] on div "Install App" at bounding box center [356, 73] width 464 height 37
click at [573, 69] on icon "button" at bounding box center [571, 73] width 8 height 8
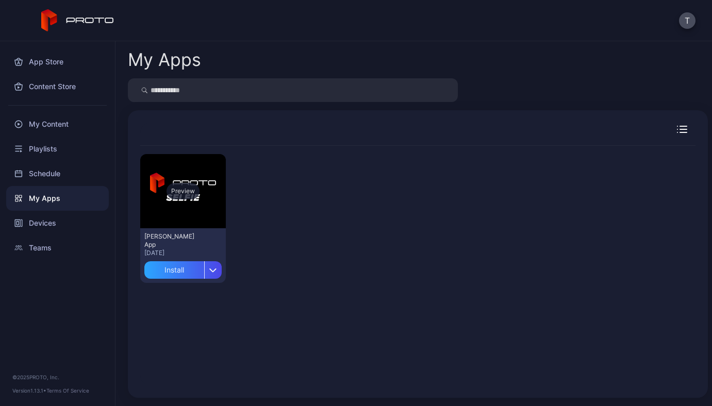
click at [180, 195] on div "Preview" at bounding box center [182, 191] width 33 height 16
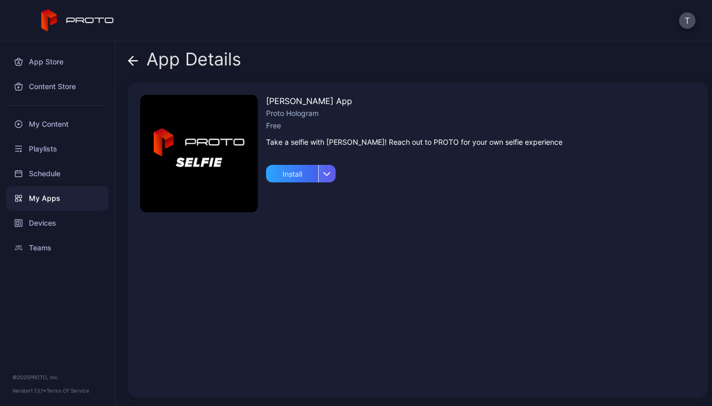
click at [325, 173] on icon "button" at bounding box center [327, 173] width 6 height 3
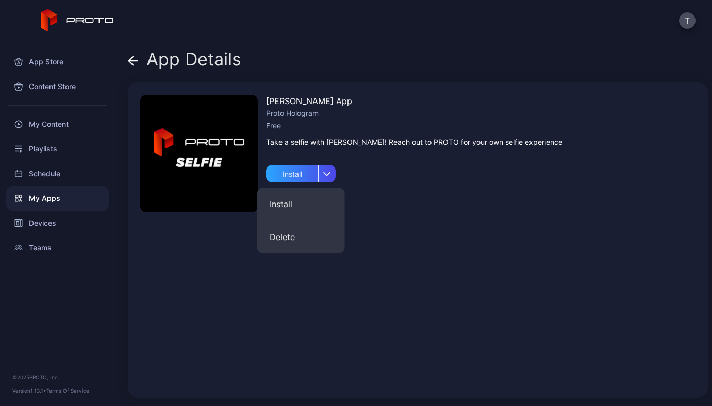
click at [380, 192] on div "David Selfie App Proto Hologram Free Take a selfie with David Nussbaum! Reach o…" at bounding box center [414, 240] width 296 height 291
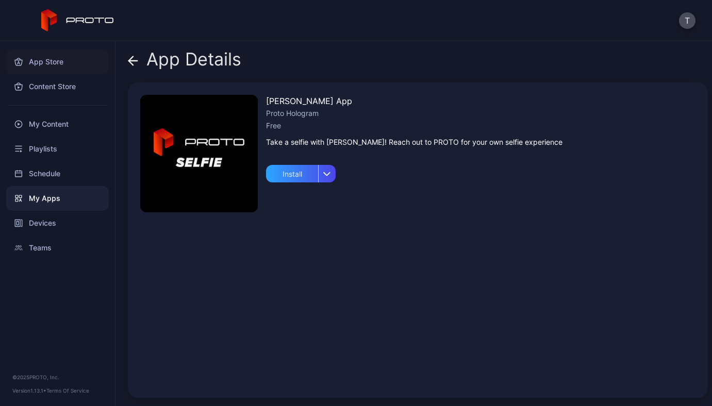
click at [57, 66] on div "App Store" at bounding box center [57, 61] width 103 height 25
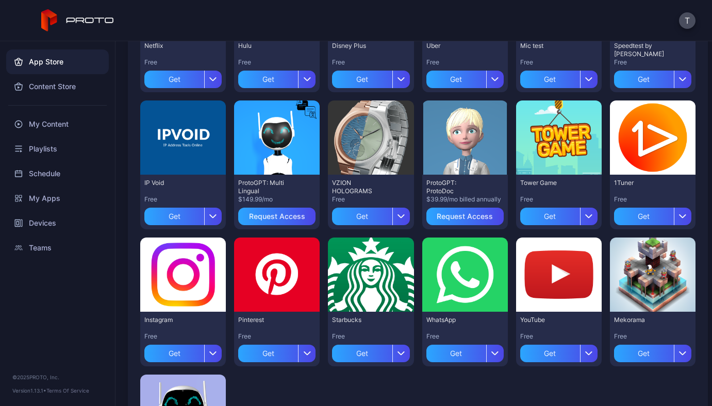
scroll to position [371, 0]
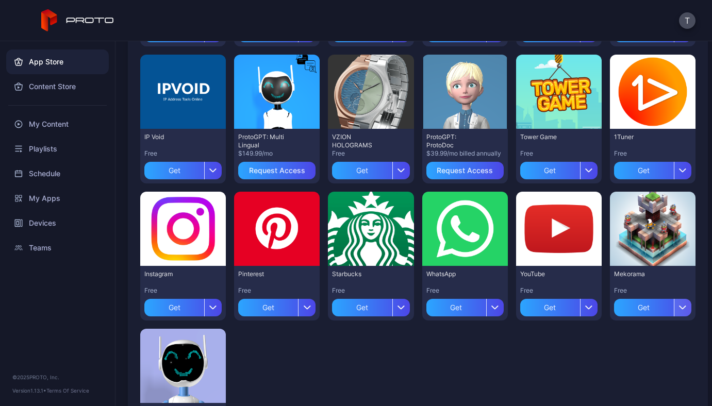
click at [673, 310] on div "button" at bounding box center [682, 308] width 18 height 18
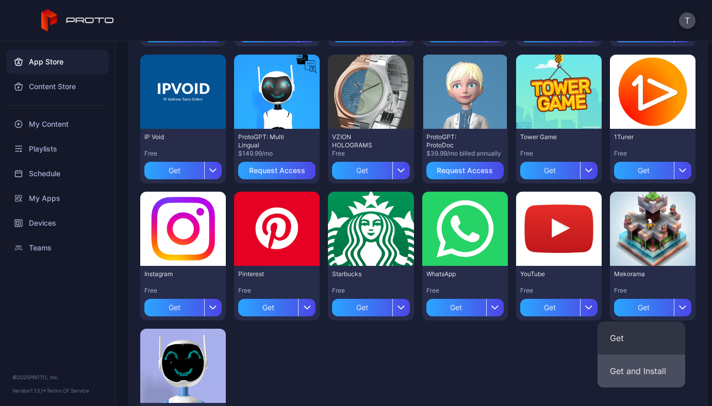
click at [657, 364] on button "Get and Install" at bounding box center [641, 371] width 88 height 33
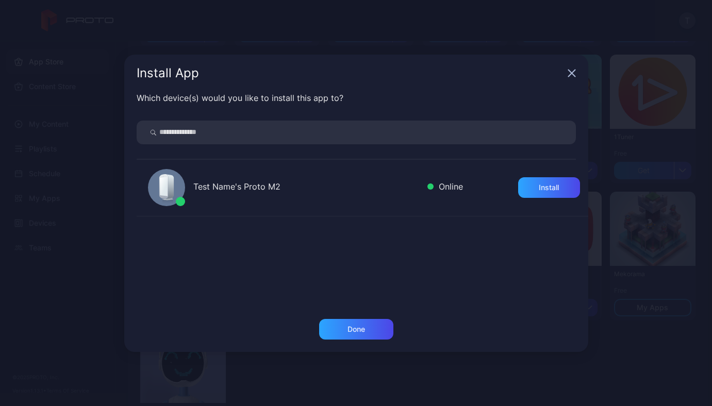
click at [369, 194] on div "Test Name's Proto M2" at bounding box center [306, 187] width 226 height 15
click at [562, 181] on div "Install" at bounding box center [549, 187] width 62 height 21
click at [365, 326] on div "Done" at bounding box center [356, 329] width 74 height 21
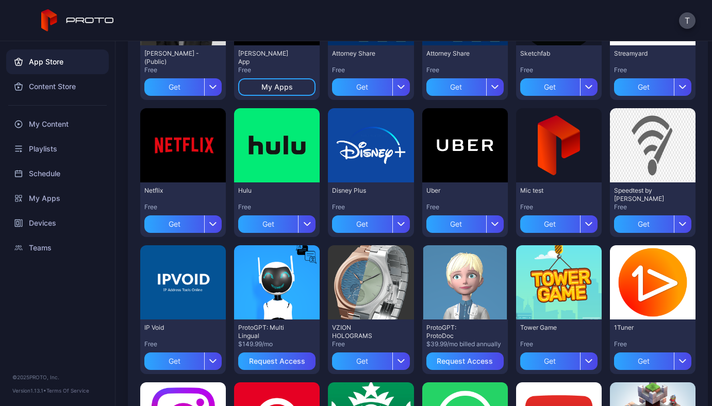
scroll to position [0, 0]
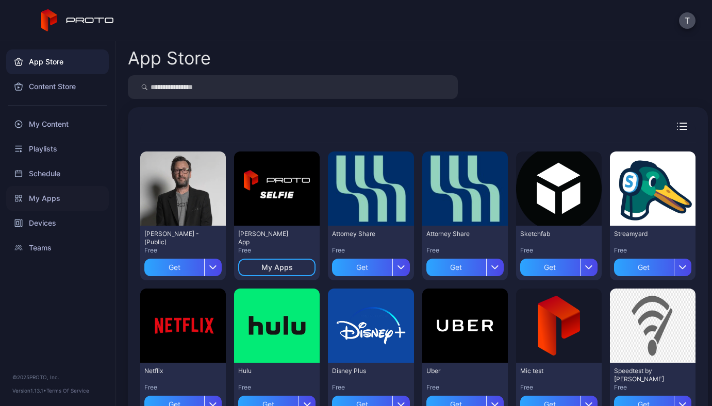
click at [55, 199] on div "My Apps" at bounding box center [57, 198] width 103 height 25
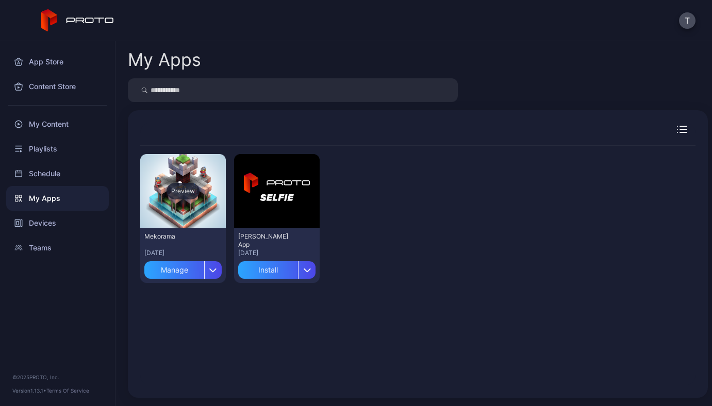
click at [186, 193] on div "Preview" at bounding box center [182, 191] width 33 height 16
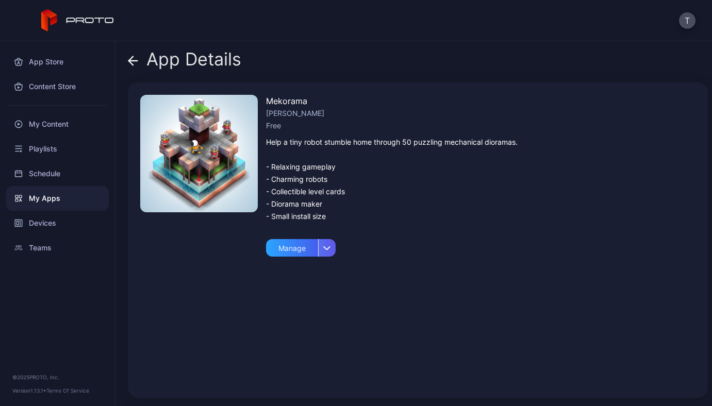
click at [329, 246] on icon "button" at bounding box center [327, 247] width 6 height 3
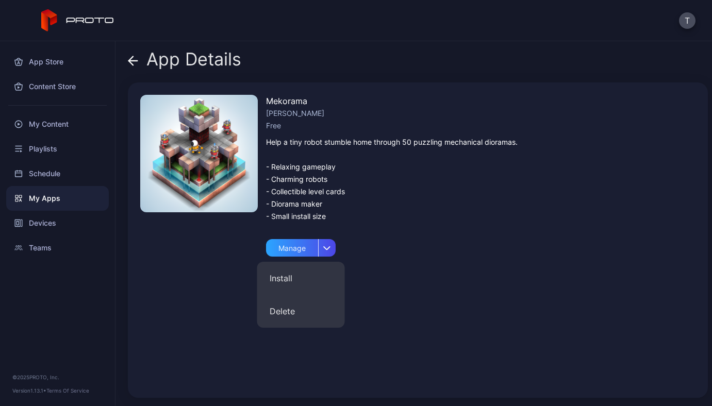
click at [391, 243] on div "Mekorama Martin Magni Free Help a tiny robot stumble home through 50 puzzling m…" at bounding box center [391, 240] width 251 height 291
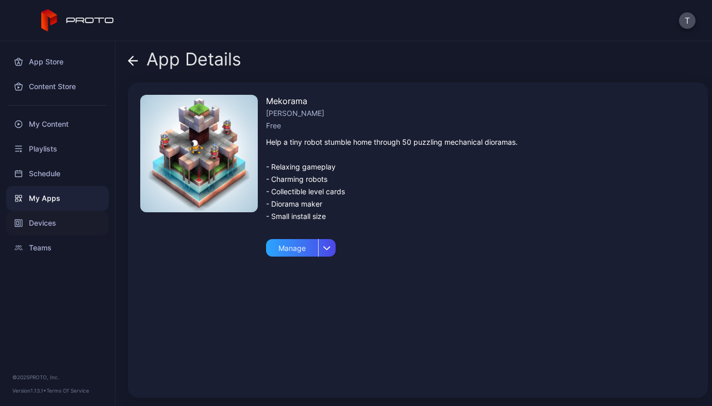
click at [46, 220] on div "Devices" at bounding box center [57, 223] width 103 height 25
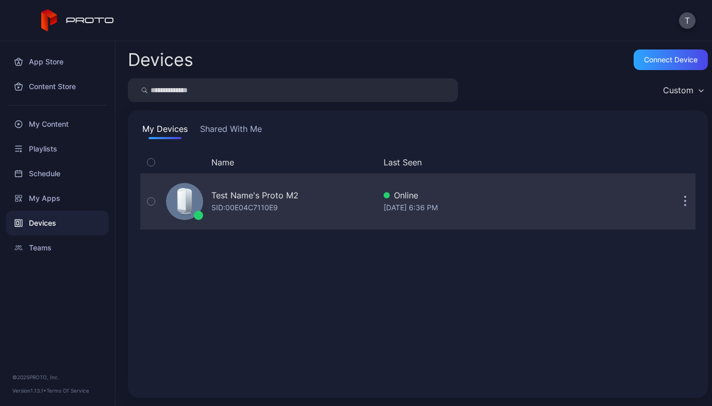
click at [269, 211] on div "SID: 00E04C7110E9" at bounding box center [244, 207] width 66 height 12
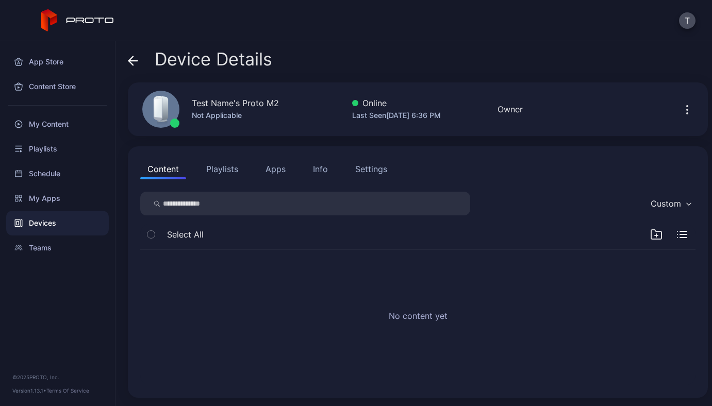
click at [280, 170] on button "Apps" at bounding box center [275, 169] width 35 height 21
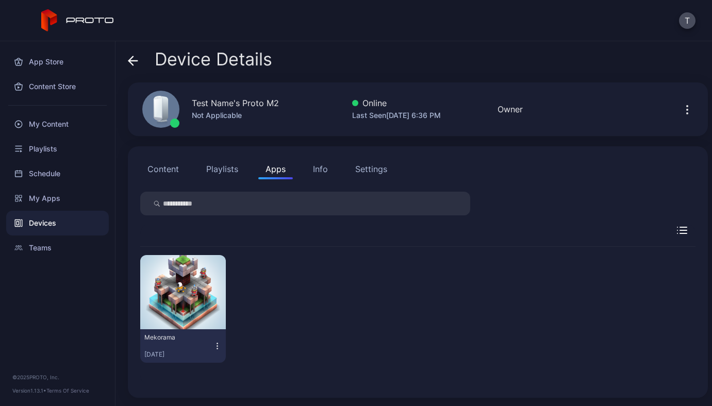
click at [215, 350] on icon "button" at bounding box center [217, 346] width 9 height 10
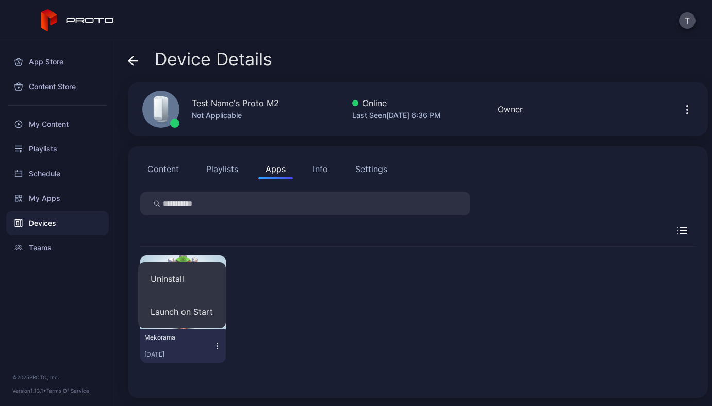
click at [309, 304] on div "Mekorama Sep 2, 2025" at bounding box center [417, 309] width 555 height 124
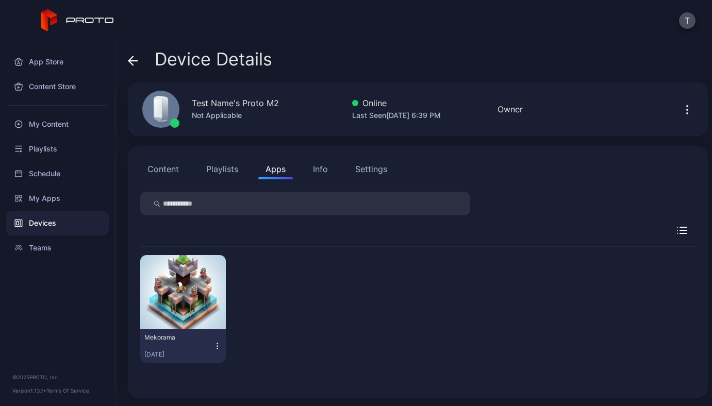
click at [677, 229] on icon "button" at bounding box center [682, 230] width 10 height 7
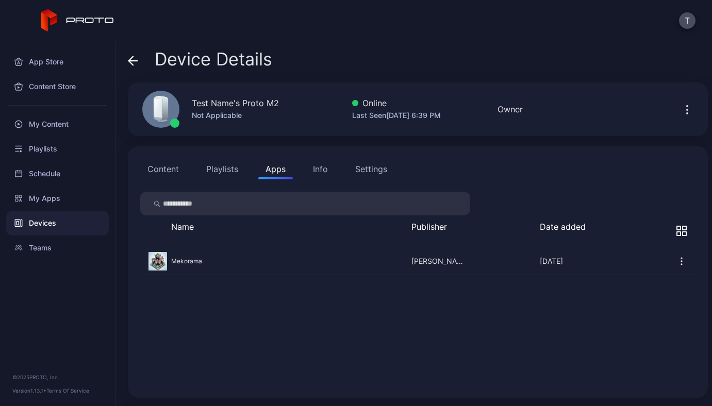
click at [677, 233] on icon "button" at bounding box center [679, 234] width 4 height 4
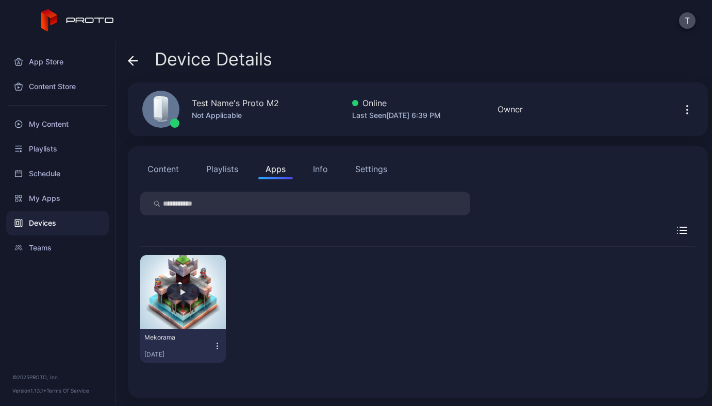
click at [180, 283] on button "button" at bounding box center [183, 292] width 86 height 74
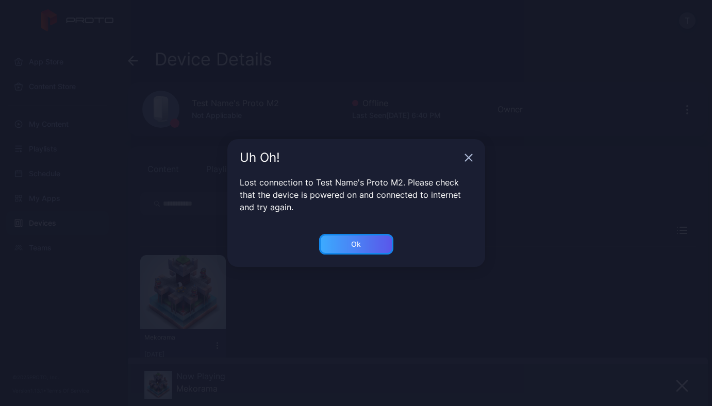
click at [366, 247] on div "Ok" at bounding box center [356, 244] width 74 height 21
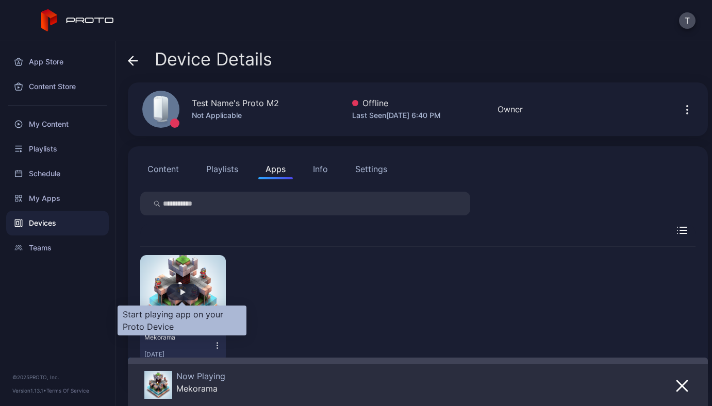
click at [183, 290] on div "button" at bounding box center [182, 292] width 5 height 6
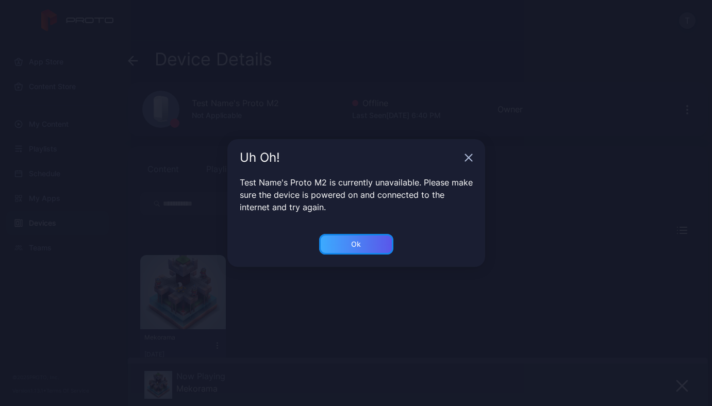
click at [360, 243] on div "Ok" at bounding box center [356, 244] width 10 height 8
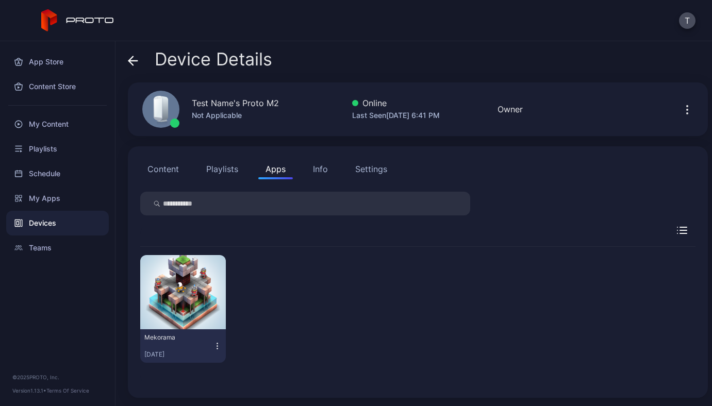
click at [217, 345] on icon "button" at bounding box center [217, 346] width 9 height 10
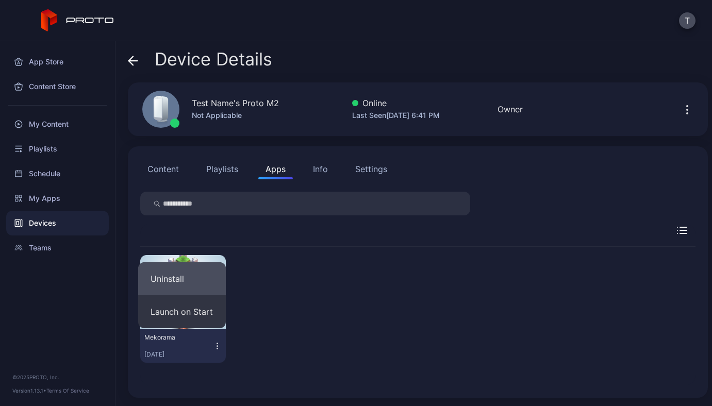
click at [184, 278] on button "Uninstall" at bounding box center [182, 278] width 88 height 33
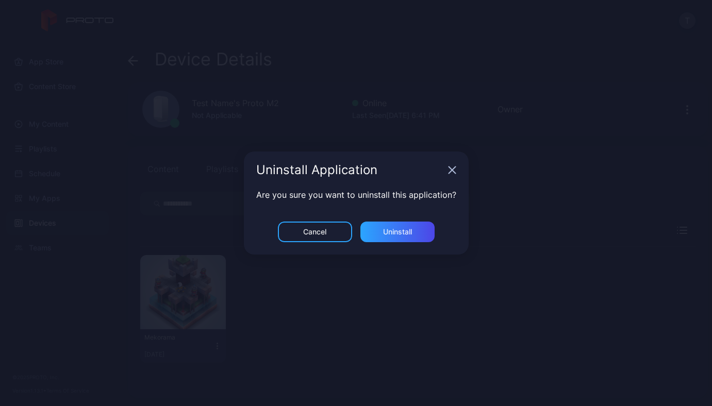
click at [389, 246] on div "Cancel Uninstall" at bounding box center [356, 238] width 225 height 33
click at [389, 234] on div "Uninstall" at bounding box center [397, 232] width 29 height 8
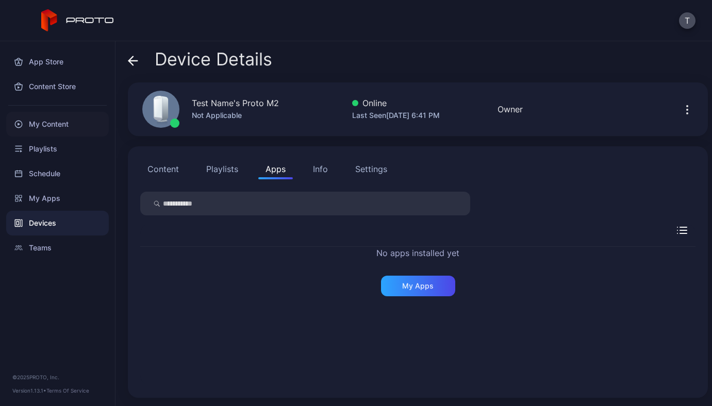
click at [59, 127] on div "My Content" at bounding box center [57, 124] width 103 height 25
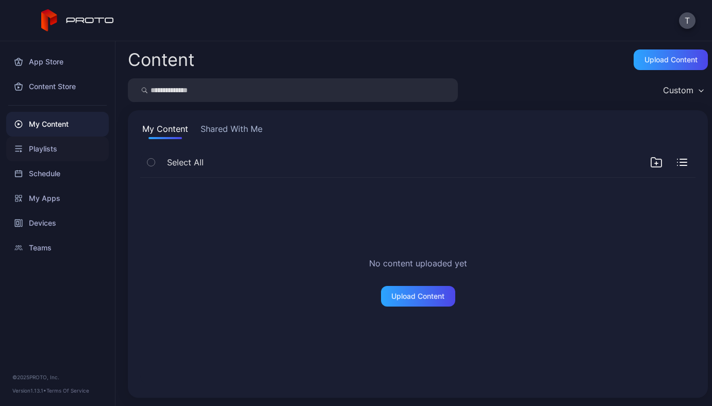
click at [73, 151] on div "Playlists" at bounding box center [57, 149] width 103 height 25
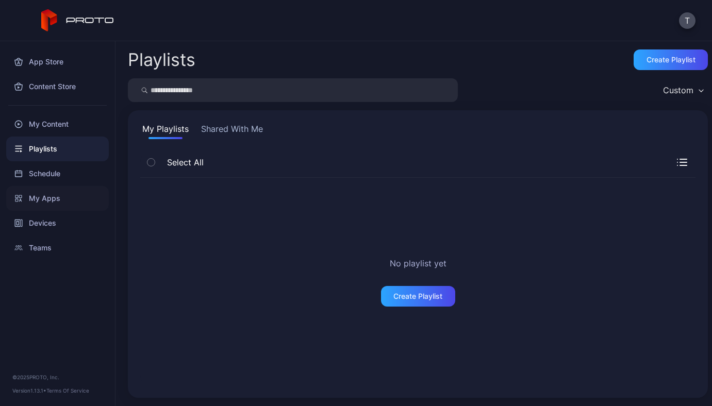
click at [62, 190] on div "My Apps" at bounding box center [57, 198] width 103 height 25
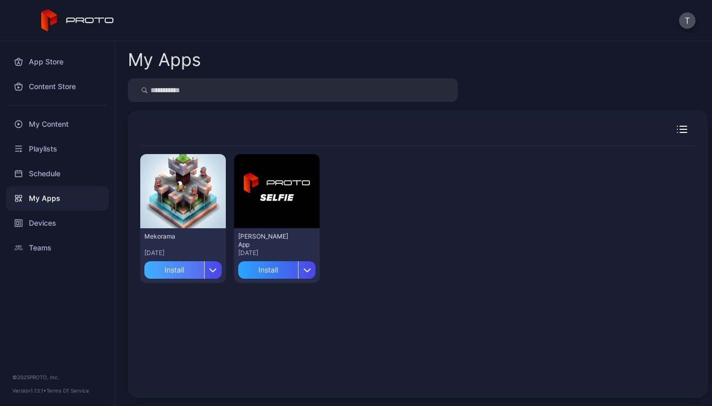
click at [184, 268] on div "Install" at bounding box center [174, 270] width 60 height 18
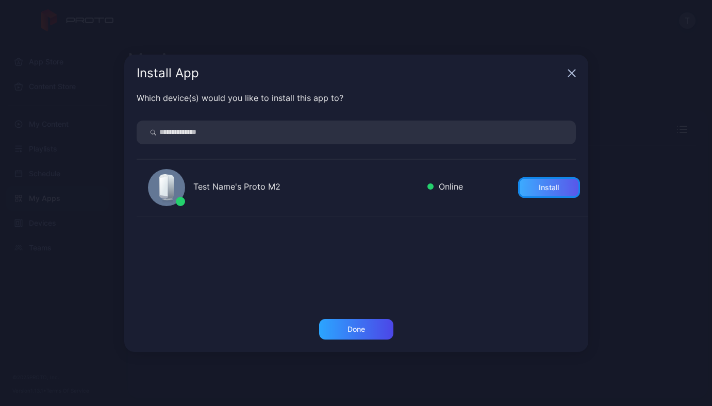
click at [521, 191] on div "Install" at bounding box center [549, 187] width 62 height 21
click at [368, 339] on div "Done" at bounding box center [356, 335] width 464 height 33
click at [366, 327] on div "Done" at bounding box center [356, 329] width 74 height 21
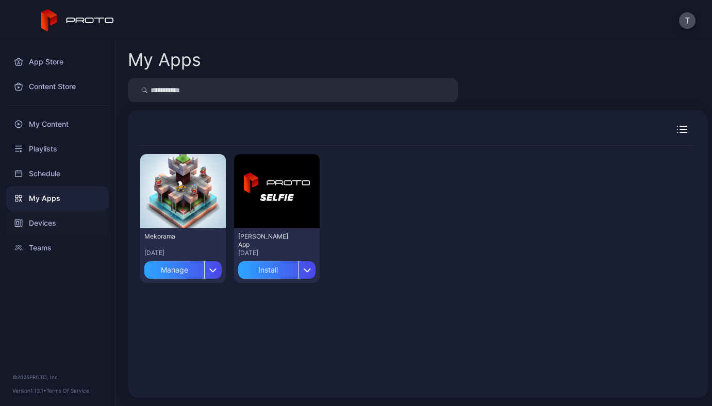
click at [44, 222] on div "Devices" at bounding box center [57, 223] width 103 height 25
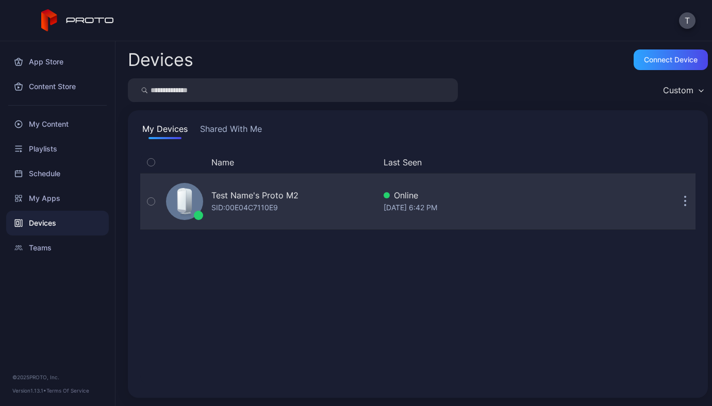
click at [279, 208] on div "Test Name's Proto M2 SID: 00E04C7110E9" at bounding box center [254, 201] width 87 height 25
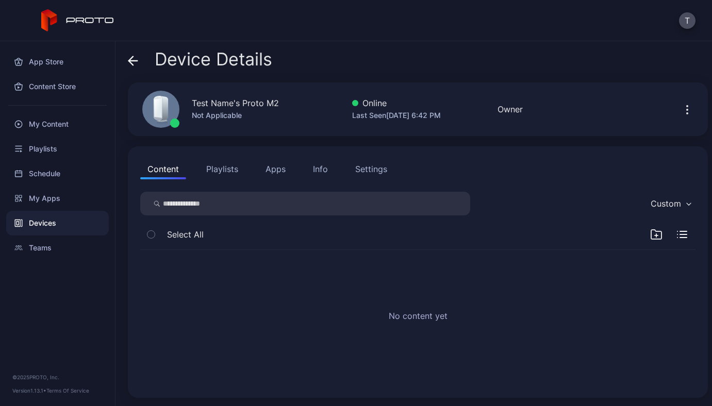
click at [278, 167] on button "Apps" at bounding box center [275, 169] width 35 height 21
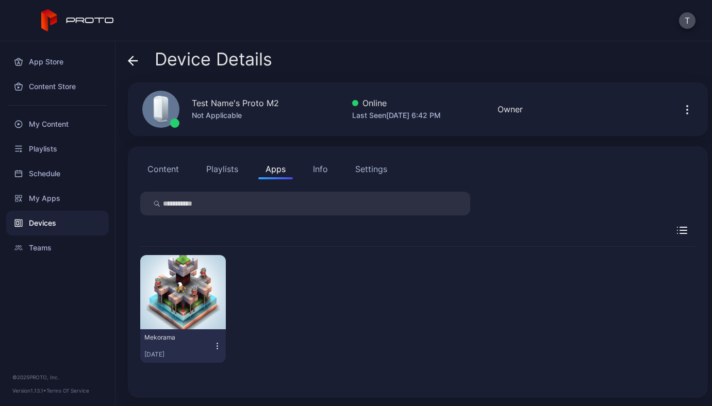
click at [217, 343] on icon "button" at bounding box center [217, 346] width 9 height 10
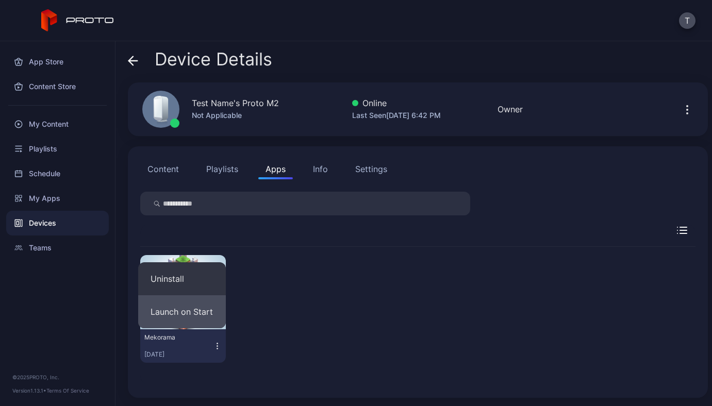
click at [197, 311] on button "Launch on Start" at bounding box center [182, 311] width 88 height 33
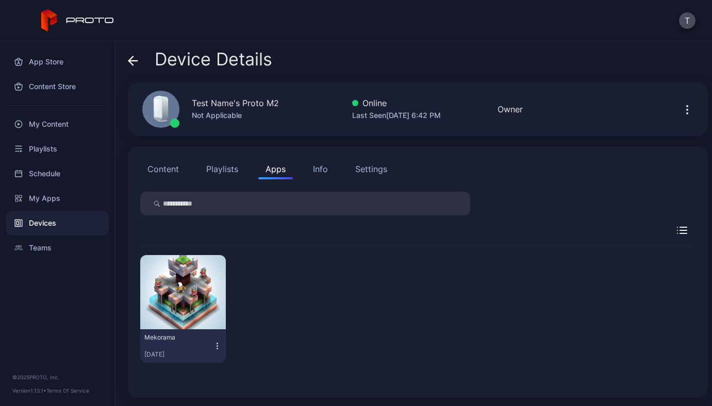
click at [681, 111] on icon "button" at bounding box center [687, 110] width 12 height 12
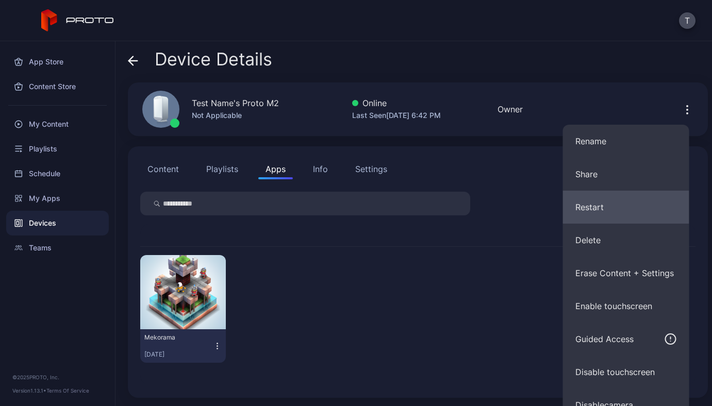
click at [600, 207] on button "Restart" at bounding box center [626, 207] width 126 height 33
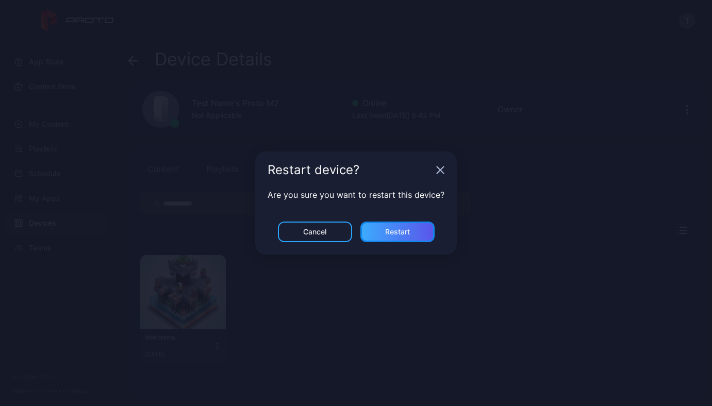
click at [403, 235] on div "Restart" at bounding box center [397, 232] width 25 height 8
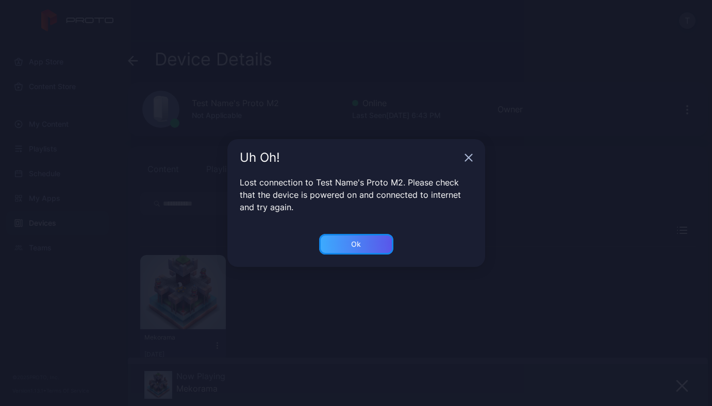
click at [357, 245] on div "Ok" at bounding box center [356, 244] width 10 height 8
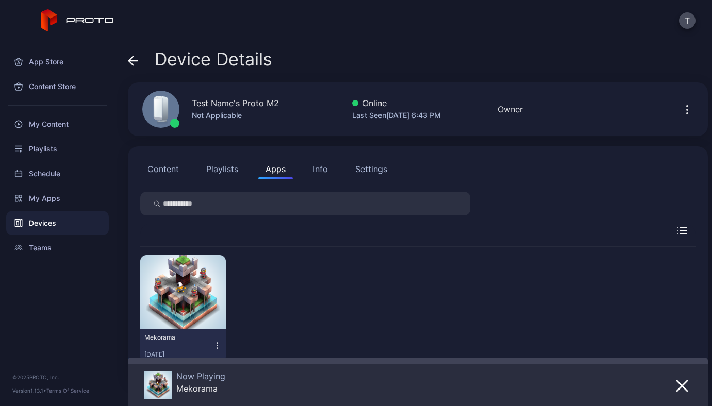
click at [217, 346] on icon "button" at bounding box center [217, 346] width 1 height 1
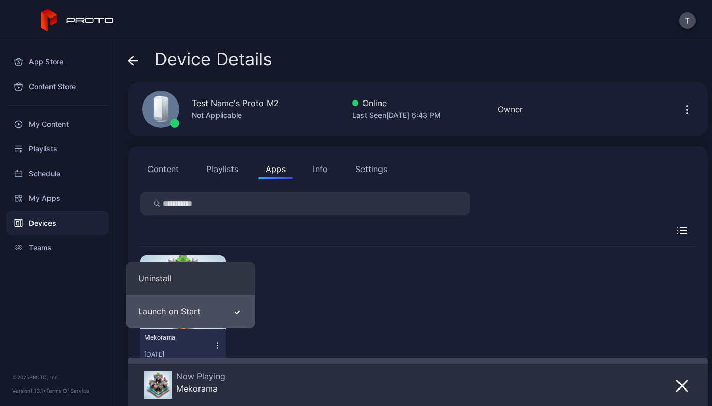
click at [201, 317] on button "Launch on Start" at bounding box center [190, 311] width 129 height 33
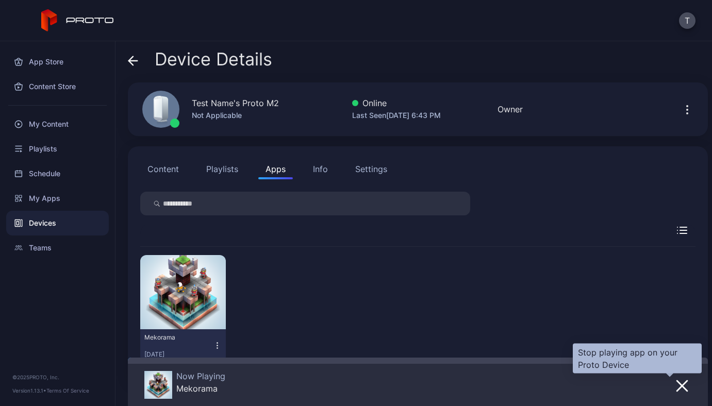
click at [672, 392] on button "button" at bounding box center [681, 385] width 19 height 14
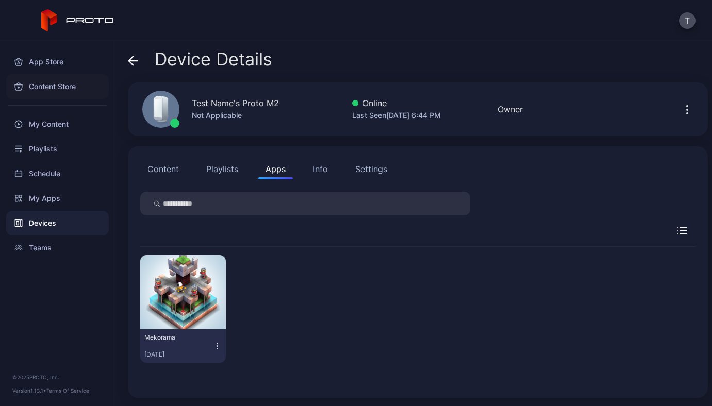
click at [74, 79] on div "Content Store" at bounding box center [57, 86] width 103 height 25
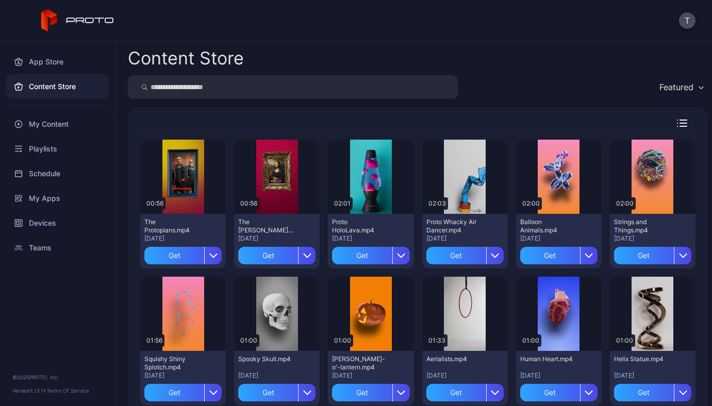
click at [677, 121] on icon "button" at bounding box center [682, 123] width 10 height 7
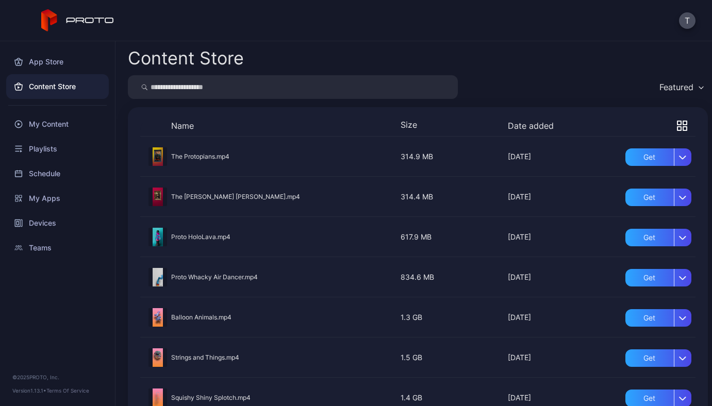
click at [683, 121] on icon "button" at bounding box center [685, 123] width 4 height 4
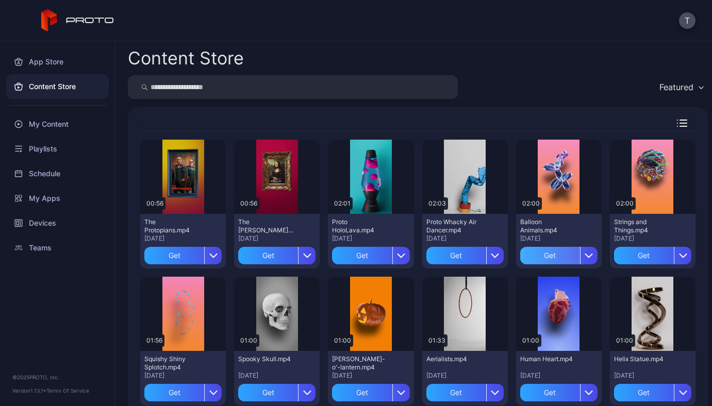
click at [524, 257] on div "Get" at bounding box center [550, 256] width 60 height 18
click at [675, 255] on div "button" at bounding box center [682, 256] width 18 height 18
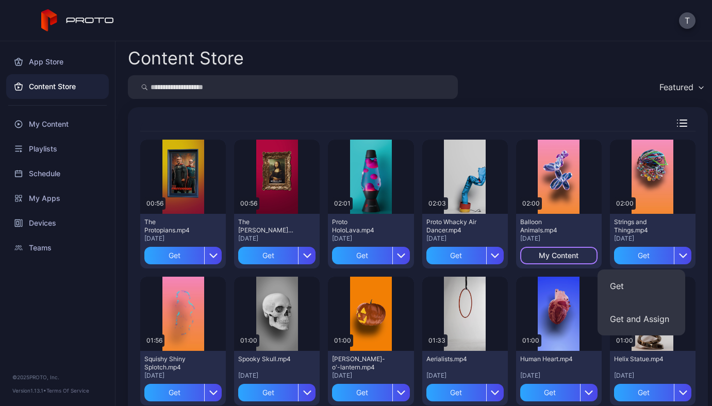
click at [543, 252] on div "My Content" at bounding box center [558, 255] width 40 height 8
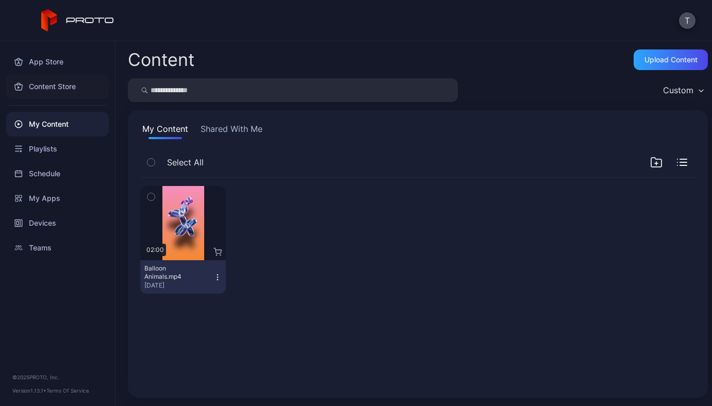
click at [52, 86] on div "Content Store" at bounding box center [57, 86] width 103 height 25
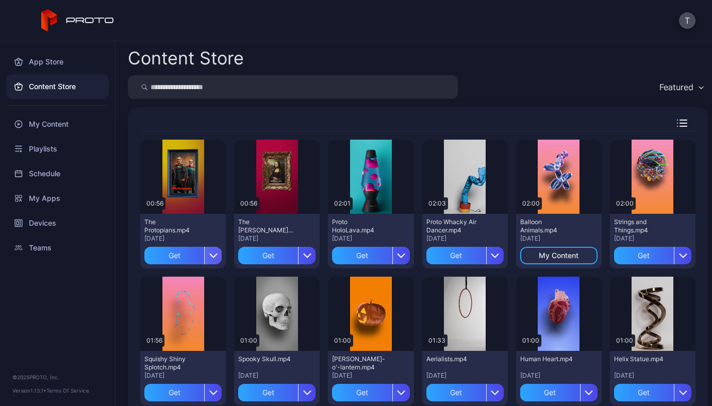
click at [208, 250] on div "button" at bounding box center [213, 256] width 18 height 18
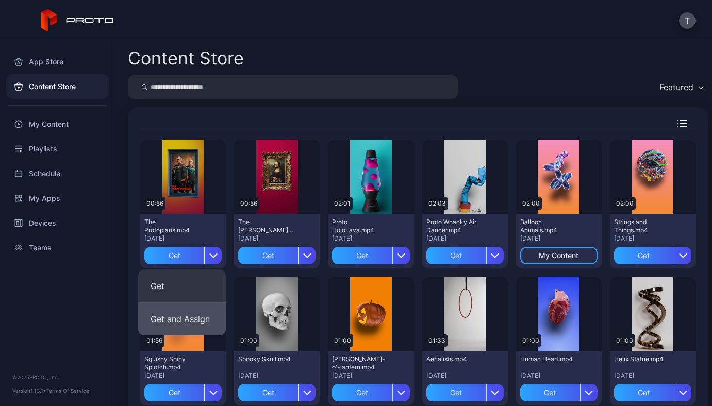
click at [207, 316] on button "Get and Assign" at bounding box center [182, 318] width 88 height 33
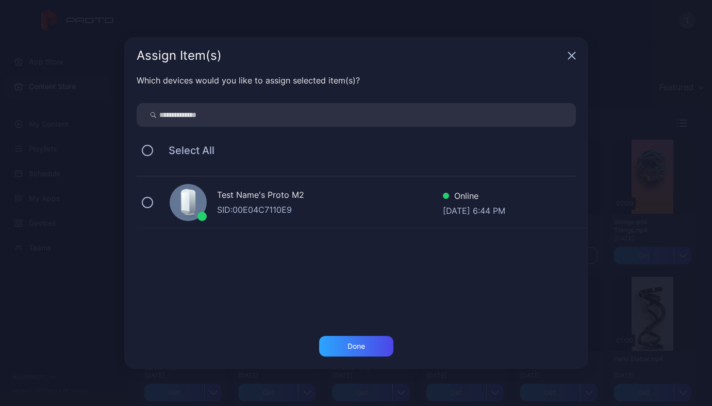
click at [264, 207] on div "SID: 00E04C7110E9" at bounding box center [330, 210] width 226 height 12
click at [371, 349] on div "Done" at bounding box center [356, 346] width 74 height 21
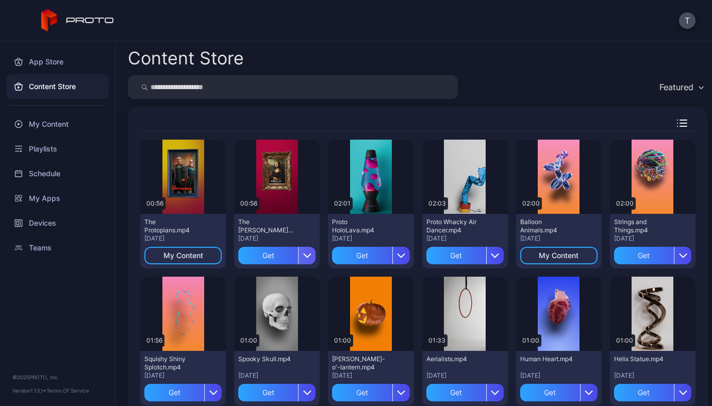
click at [304, 257] on icon "button" at bounding box center [307, 255] width 7 height 3
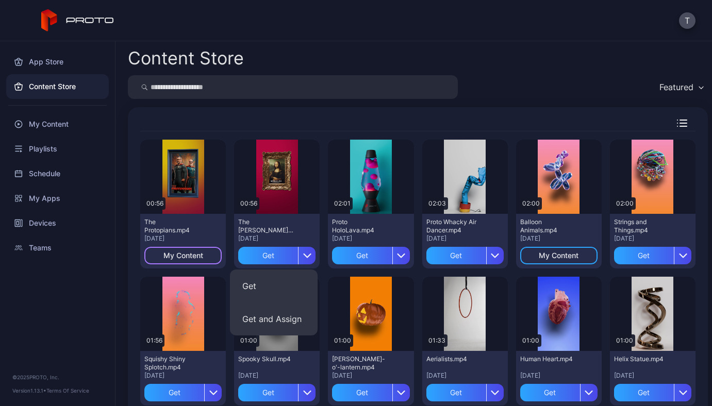
click at [182, 249] on div "My Content" at bounding box center [182, 256] width 77 height 18
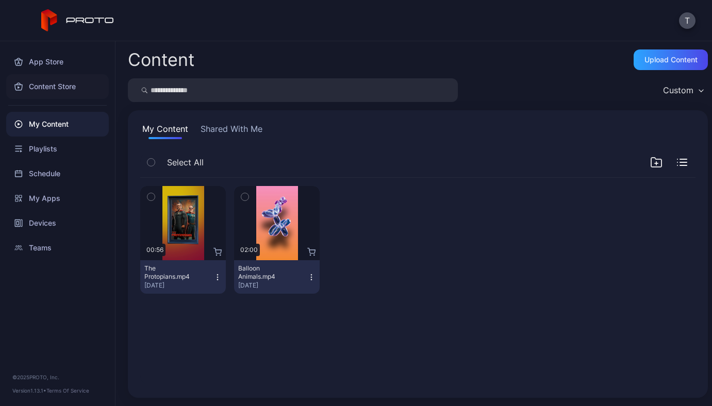
click at [46, 90] on div "Content Store" at bounding box center [57, 86] width 103 height 25
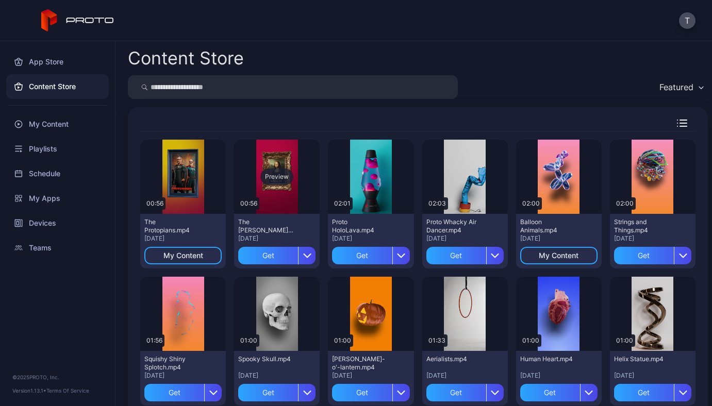
click at [274, 182] on div "Preview" at bounding box center [276, 176] width 33 height 16
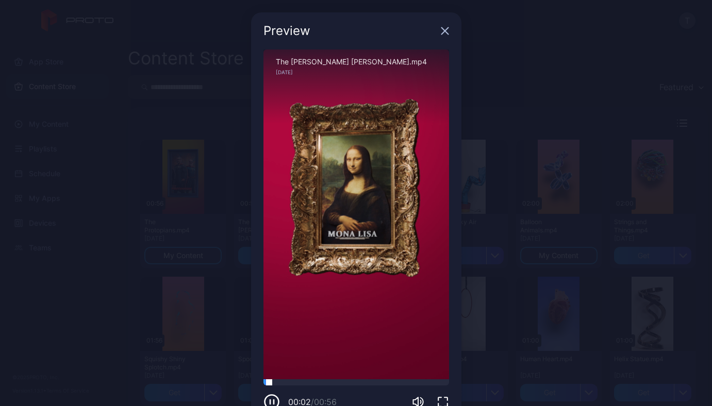
click at [353, 384] on div at bounding box center [356, 382] width 186 height 6
click at [441, 27] on icon "button" at bounding box center [445, 31] width 8 height 8
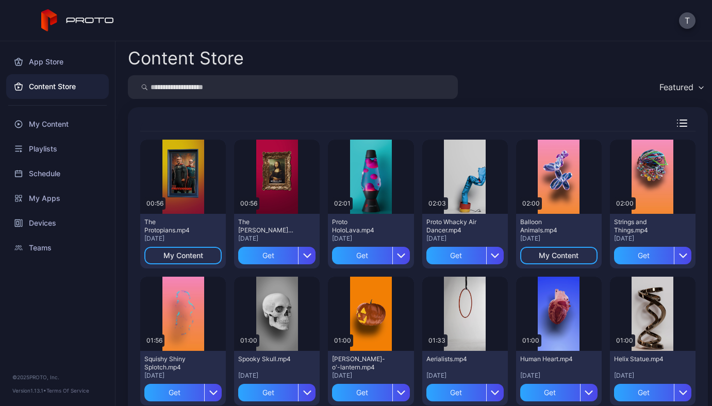
click at [677, 122] on icon "button" at bounding box center [682, 123] width 10 height 7
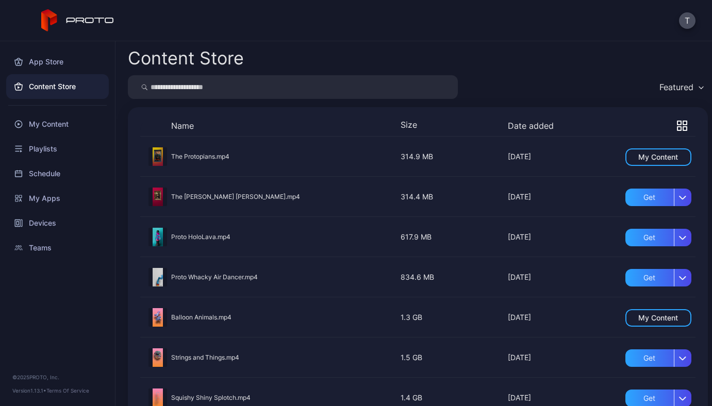
click at [159, 152] on div "Preview" at bounding box center [157, 156] width 19 height 19
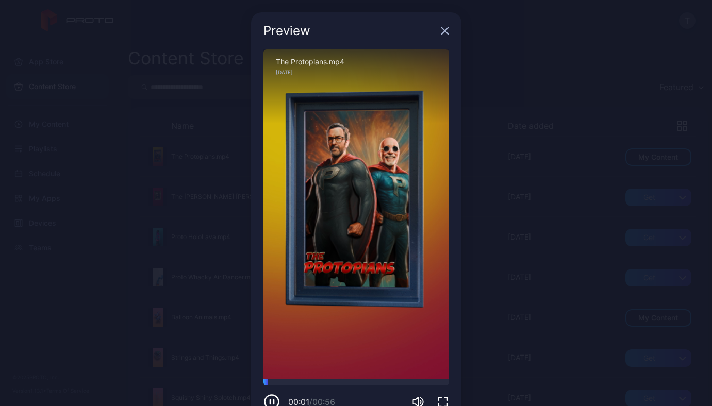
click at [441, 32] on icon "button" at bounding box center [445, 31] width 8 height 8
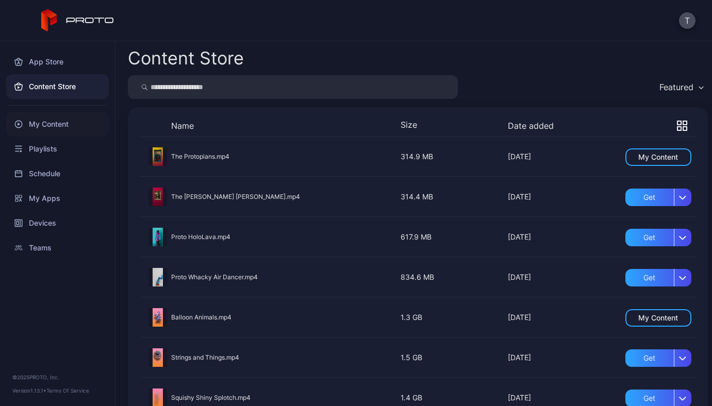
click at [52, 119] on div "My Content" at bounding box center [57, 124] width 103 height 25
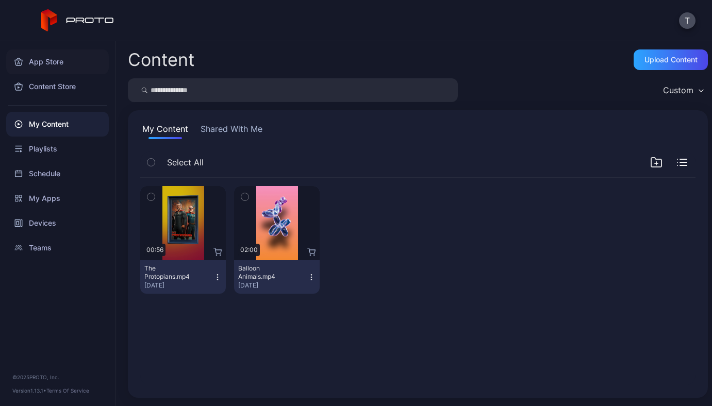
click at [46, 60] on div "App Store" at bounding box center [57, 61] width 103 height 25
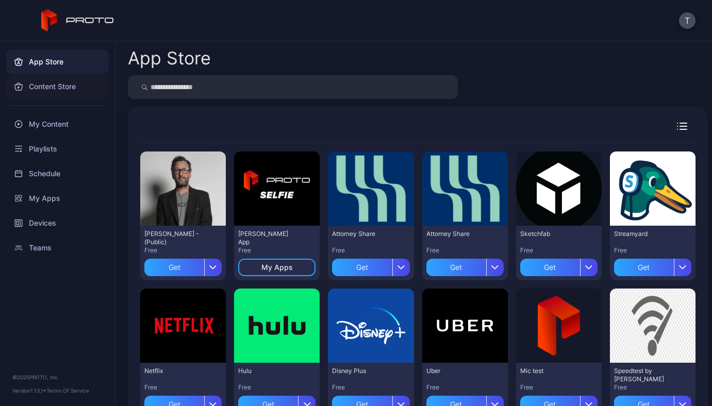
click at [46, 86] on div "Content Store" at bounding box center [57, 86] width 103 height 25
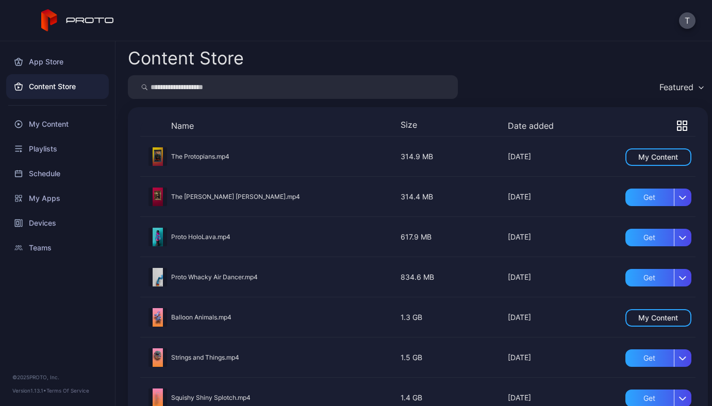
scroll to position [5, 0]
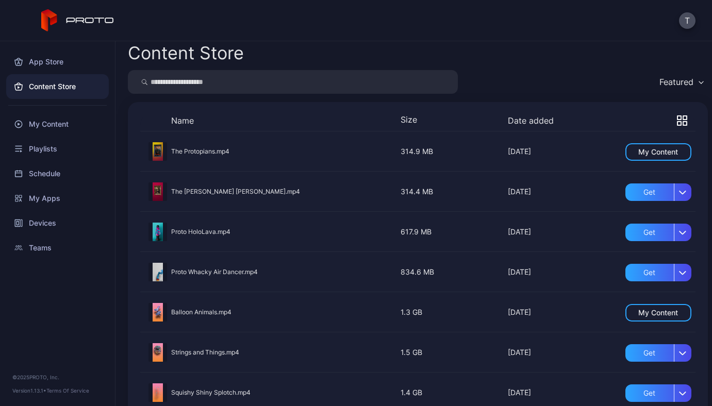
click at [683, 119] on icon "button" at bounding box center [685, 118] width 4 height 4
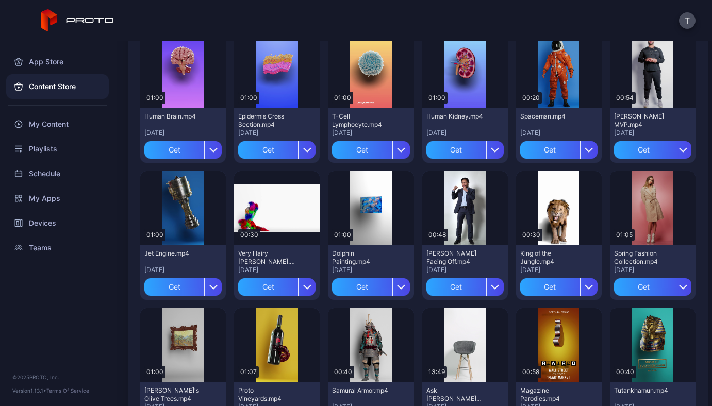
scroll to position [0, 0]
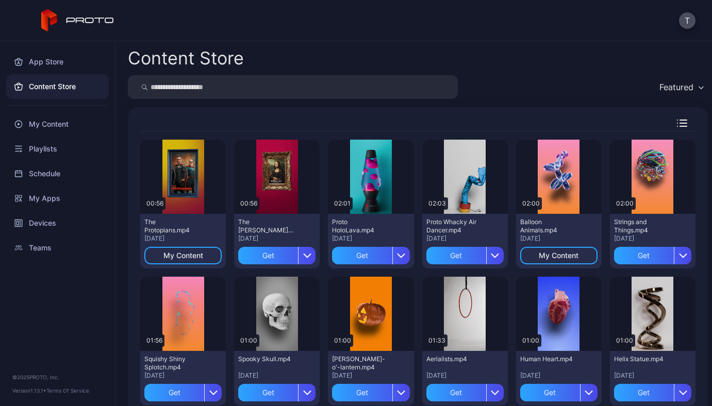
click at [686, 85] on div "Featured" at bounding box center [681, 86] width 54 height 15
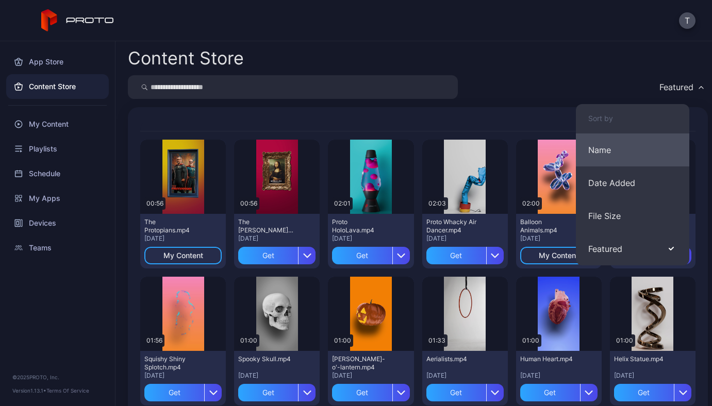
click at [624, 157] on button "Name" at bounding box center [632, 149] width 113 height 33
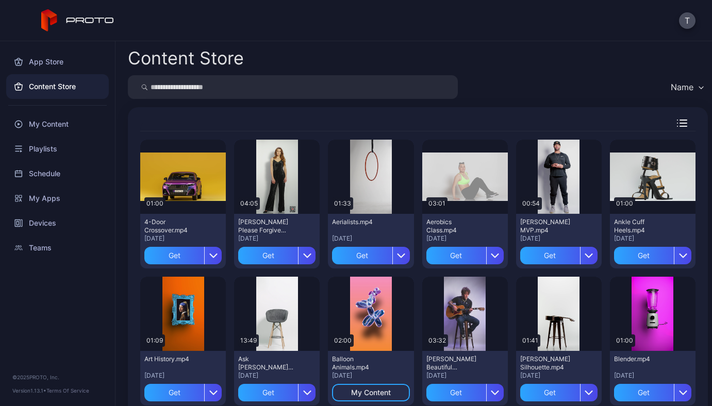
click at [670, 86] on div "Name" at bounding box center [681, 87] width 23 height 10
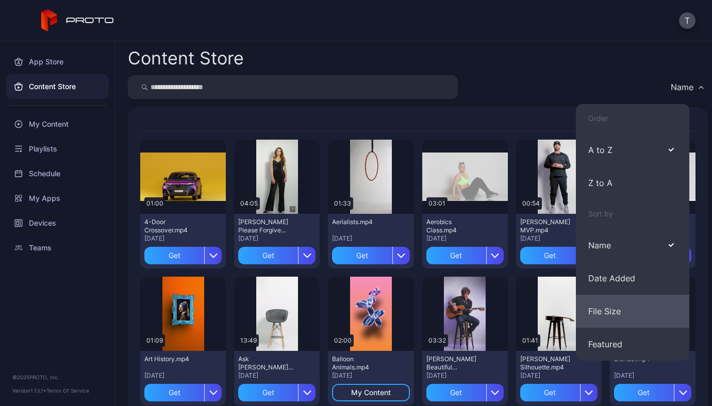
click at [628, 302] on button "File Size" at bounding box center [632, 311] width 113 height 33
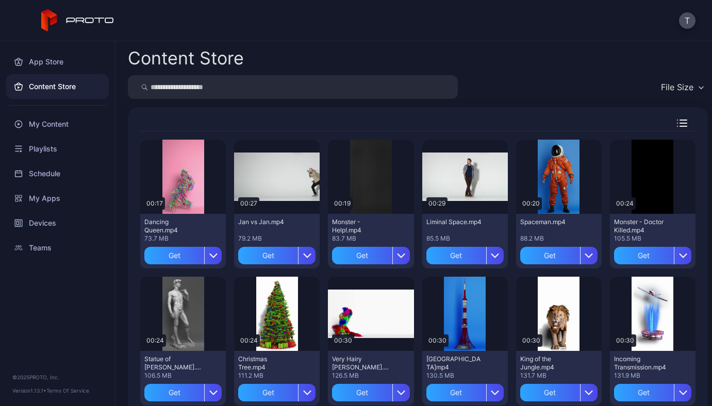
click at [675, 88] on div "File Size" at bounding box center [677, 87] width 32 height 10
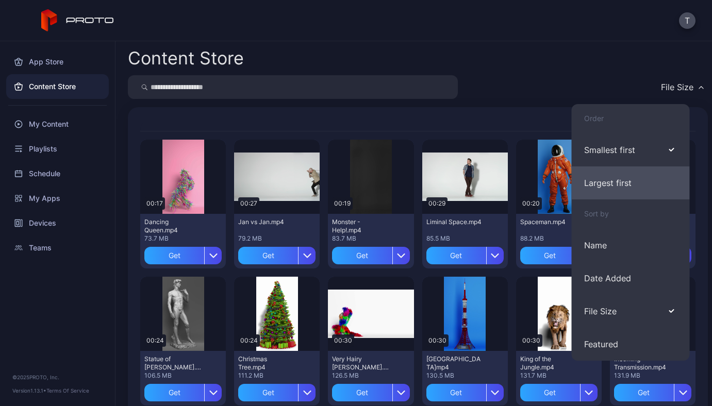
click at [648, 174] on button "Largest first" at bounding box center [630, 182] width 118 height 33
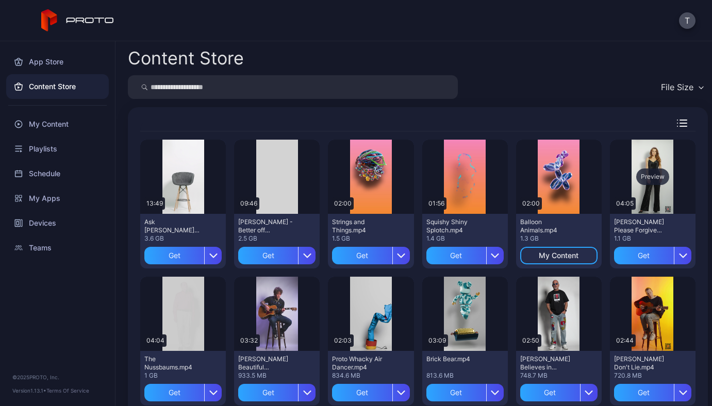
click at [645, 176] on div "Preview" at bounding box center [652, 176] width 33 height 16
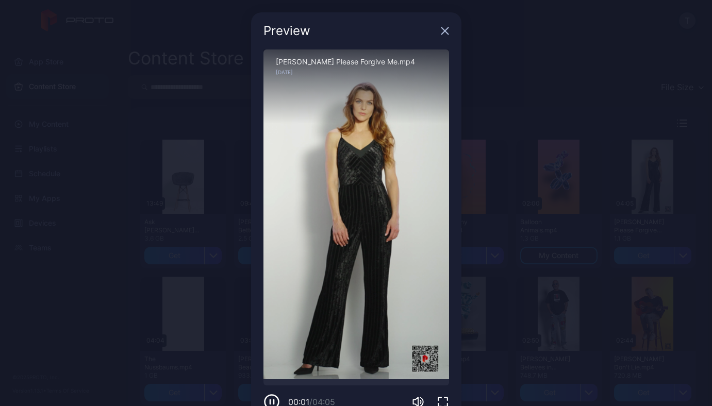
click at [441, 31] on icon "button" at bounding box center [444, 31] width 7 height 7
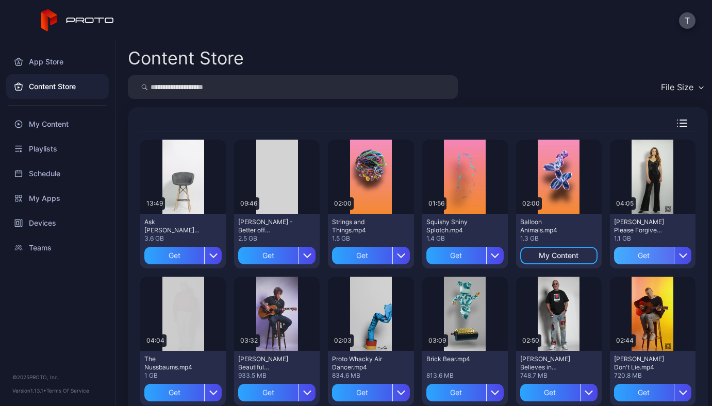
click at [636, 255] on div "Get" at bounding box center [644, 256] width 60 height 18
click at [661, 256] on div "My Content" at bounding box center [652, 255] width 40 height 8
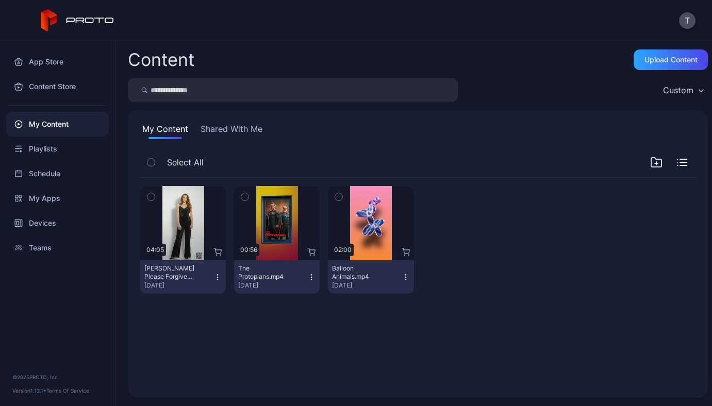
click at [216, 280] on icon "button" at bounding box center [217, 277] width 8 height 8
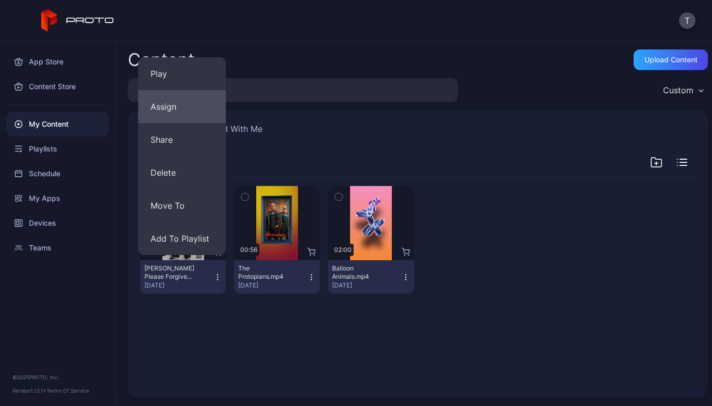
click at [174, 107] on button "Assign" at bounding box center [182, 106] width 88 height 33
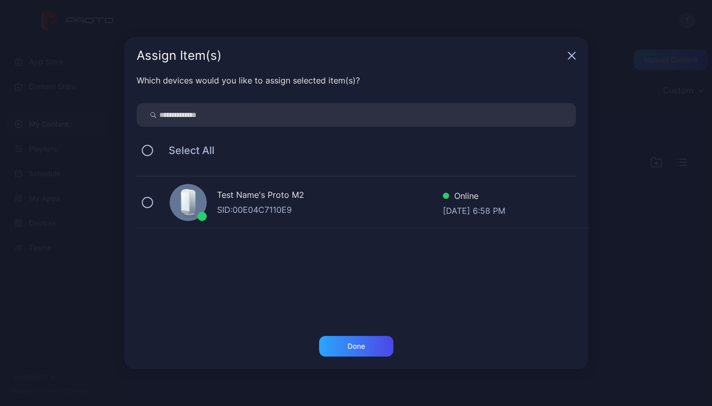
click at [366, 212] on div "SID: 00E04C7110E9" at bounding box center [330, 210] width 226 height 12
click at [362, 347] on div "Done" at bounding box center [356, 346] width 18 height 8
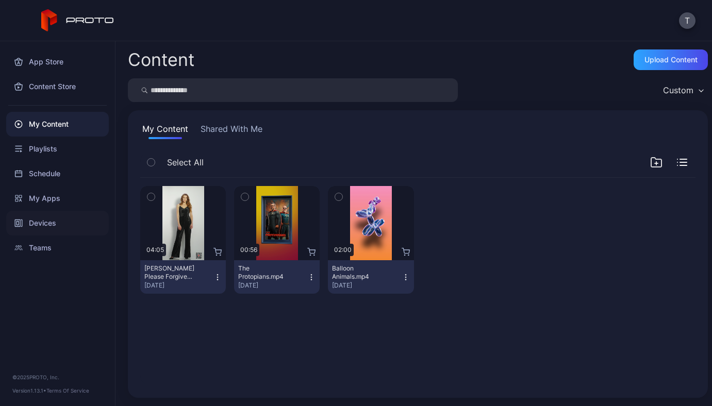
click at [47, 221] on div "Devices" at bounding box center [57, 223] width 103 height 25
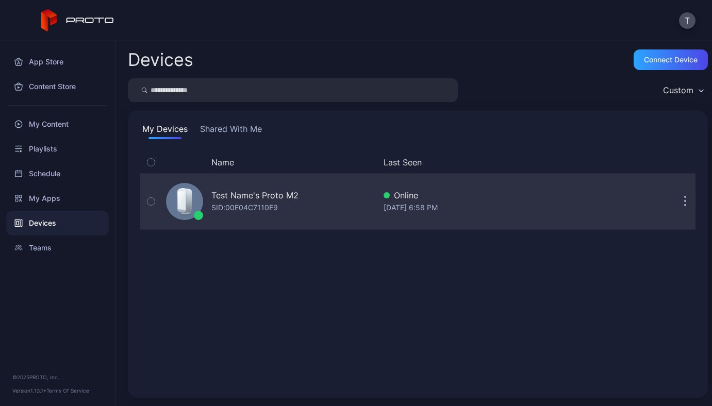
click at [220, 190] on div "Test Name's Proto M2" at bounding box center [254, 195] width 87 height 12
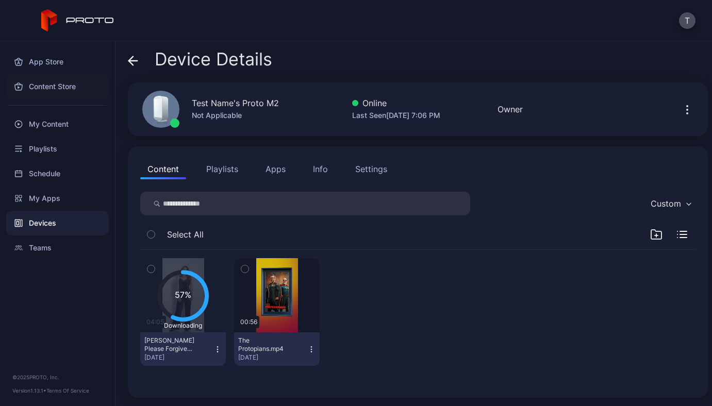
click at [39, 86] on div "Content Store" at bounding box center [57, 86] width 103 height 25
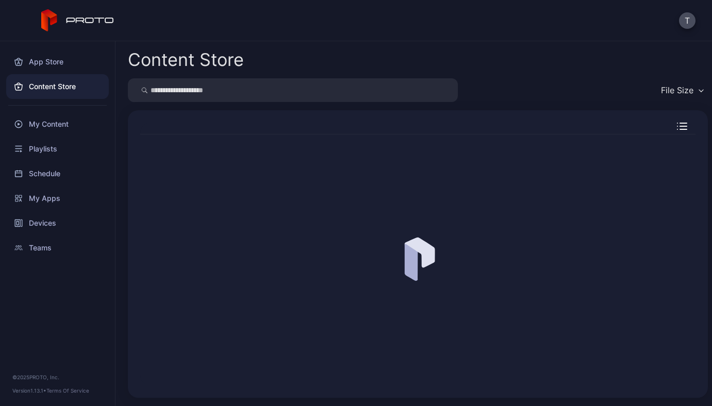
click at [210, 93] on input "search" at bounding box center [293, 90] width 330 height 24
type input "*********"
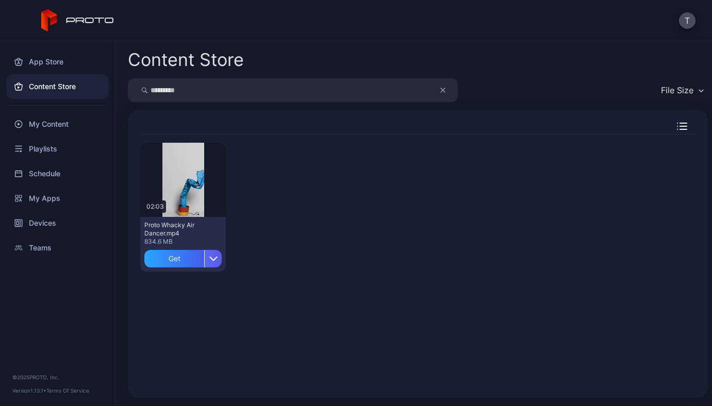
click at [210, 263] on div "button" at bounding box center [213, 259] width 18 height 18
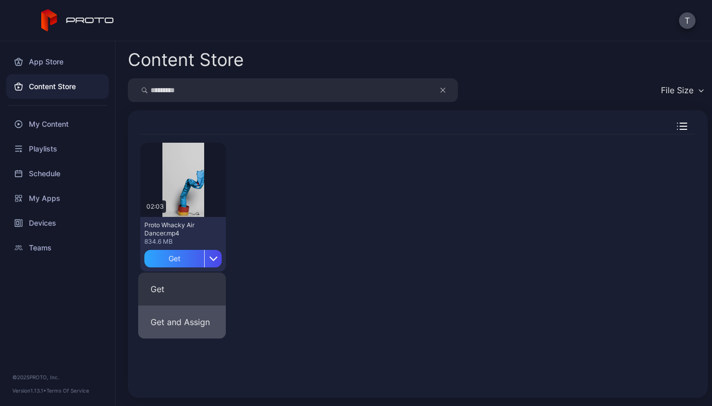
click at [197, 322] on button "Get and Assign" at bounding box center [182, 322] width 88 height 33
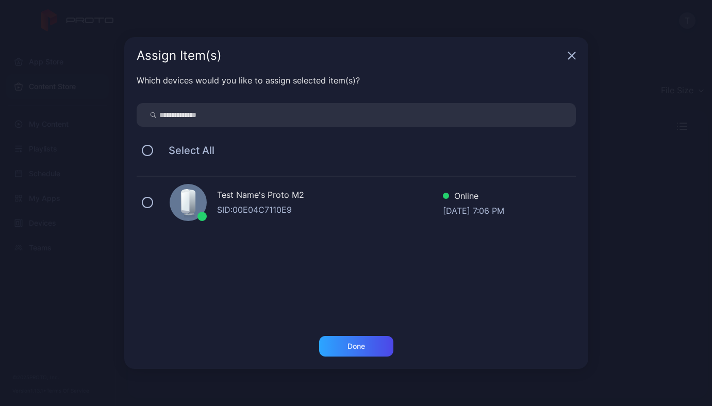
click at [221, 193] on div "Test Name's Proto M2" at bounding box center [330, 196] width 226 height 15
click at [349, 351] on div "Done" at bounding box center [356, 346] width 74 height 21
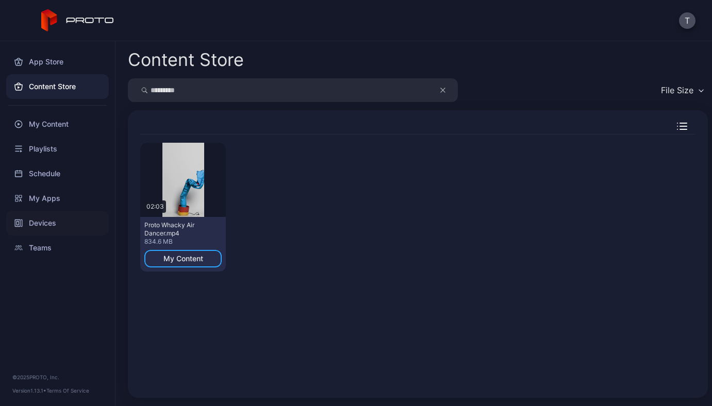
click at [58, 225] on div "Devices" at bounding box center [57, 223] width 103 height 25
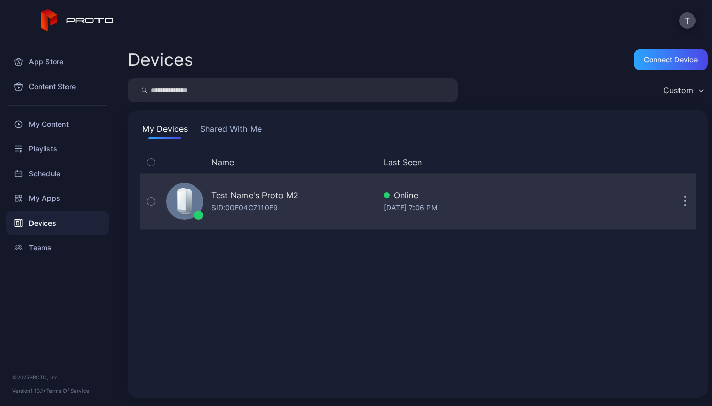
click at [228, 199] on div "Test Name's Proto M2" at bounding box center [254, 195] width 87 height 12
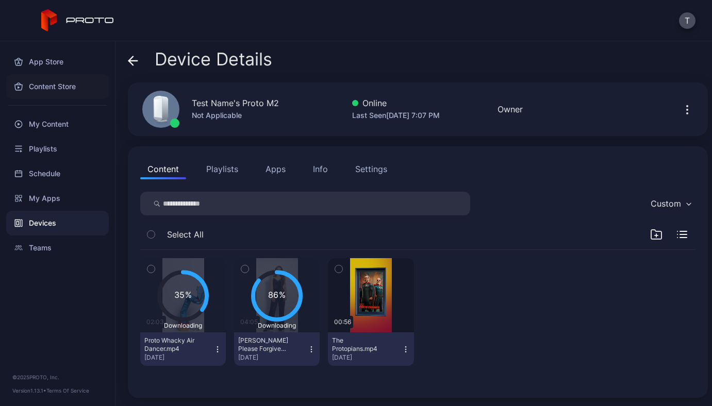
click at [37, 92] on div "Content Store" at bounding box center [57, 86] width 103 height 25
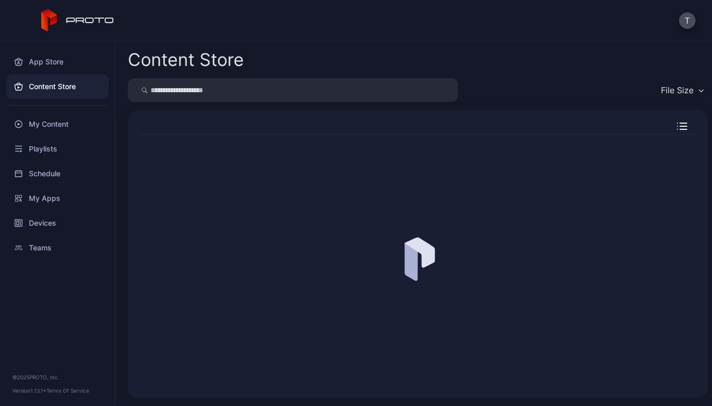
click at [214, 91] on input "search" at bounding box center [293, 90] width 330 height 24
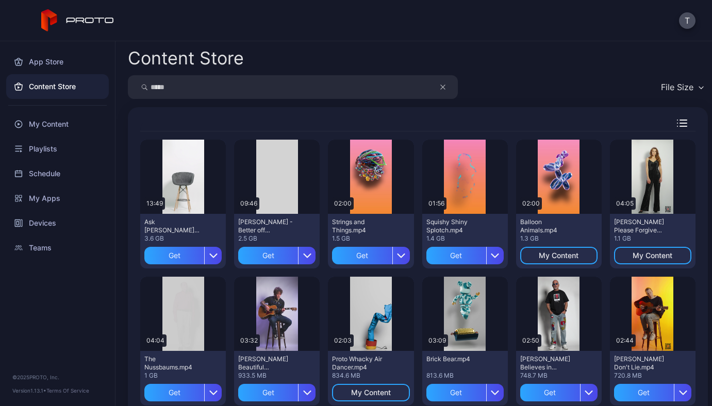
type input "*****"
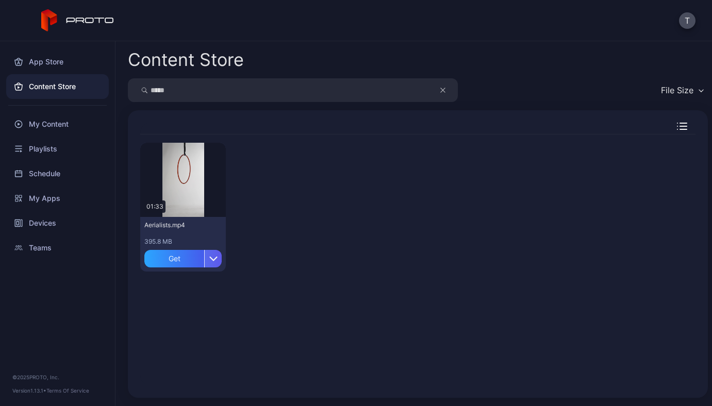
click at [212, 259] on icon "button" at bounding box center [213, 258] width 7 height 3
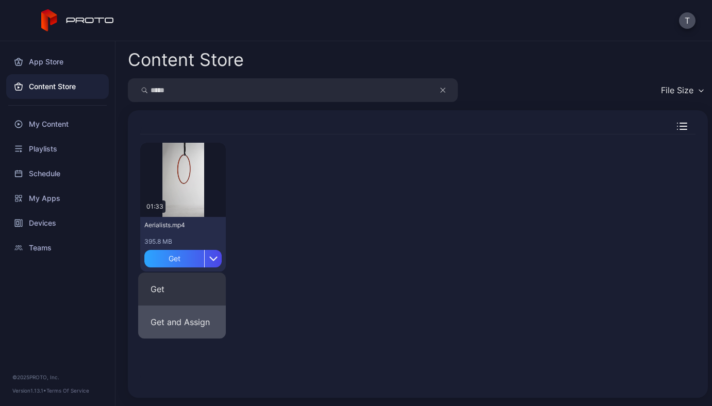
click at [197, 321] on button "Get and Assign" at bounding box center [182, 322] width 88 height 33
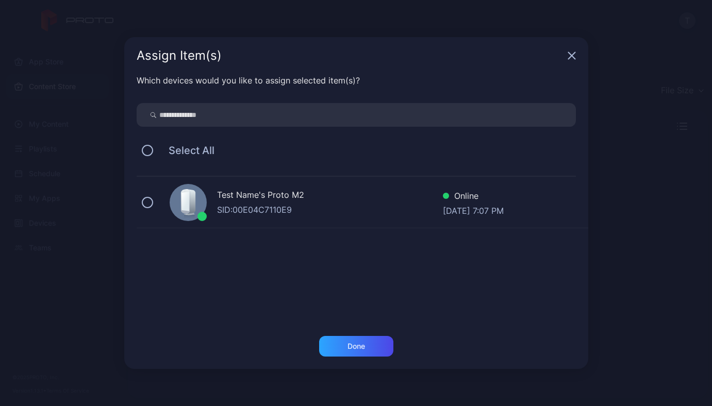
click at [295, 192] on div "Test Name's Proto M2" at bounding box center [330, 196] width 226 height 15
click at [340, 351] on div "Done" at bounding box center [356, 346] width 74 height 21
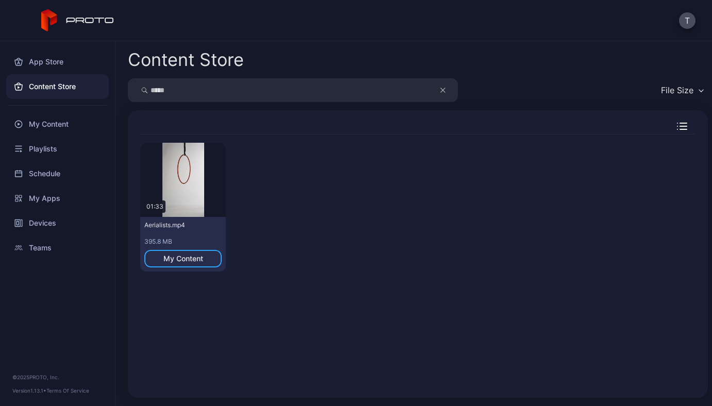
click at [56, 91] on div "Content Store" at bounding box center [57, 86] width 103 height 25
click at [444, 91] on icon "button" at bounding box center [443, 90] width 4 height 4
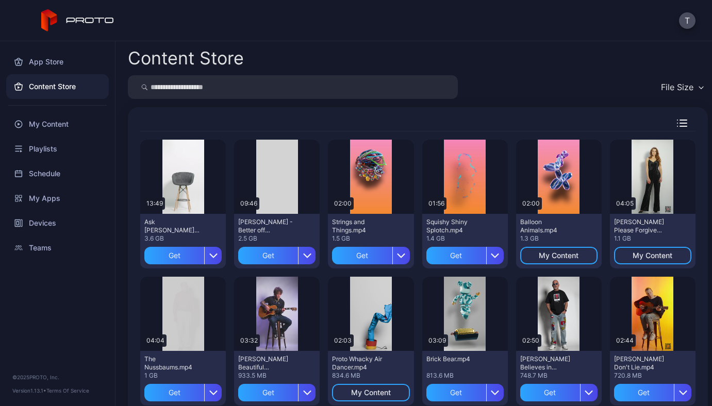
click at [201, 89] on input "search" at bounding box center [293, 87] width 330 height 24
type input "*"
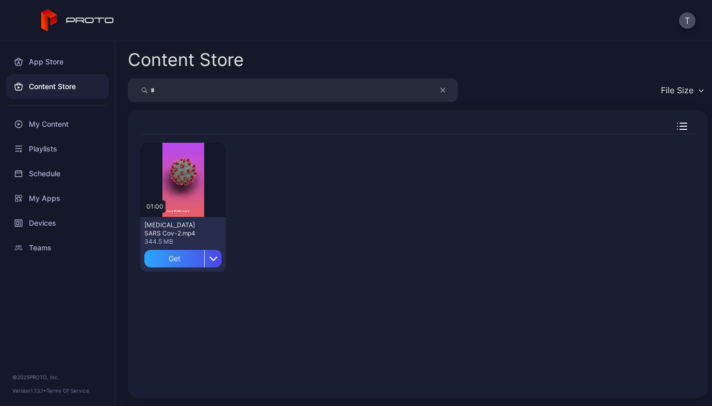
click at [444, 89] on icon "button" at bounding box center [443, 90] width 4 height 4
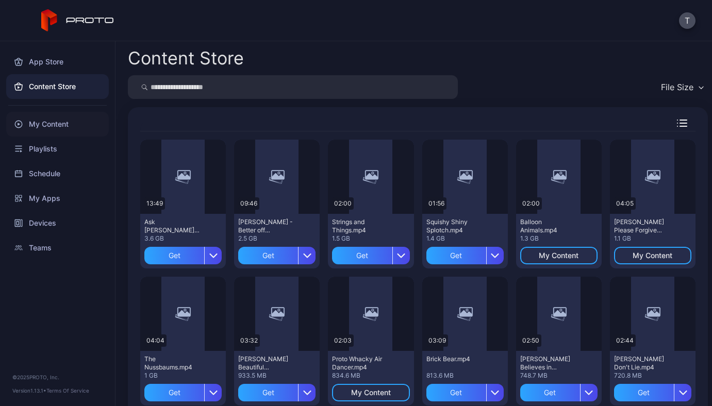
click at [27, 118] on div "My Content" at bounding box center [57, 124] width 103 height 25
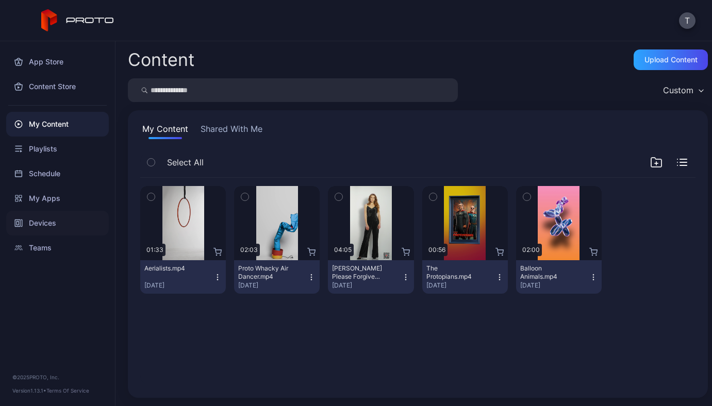
click at [49, 225] on div "Devices" at bounding box center [57, 223] width 103 height 25
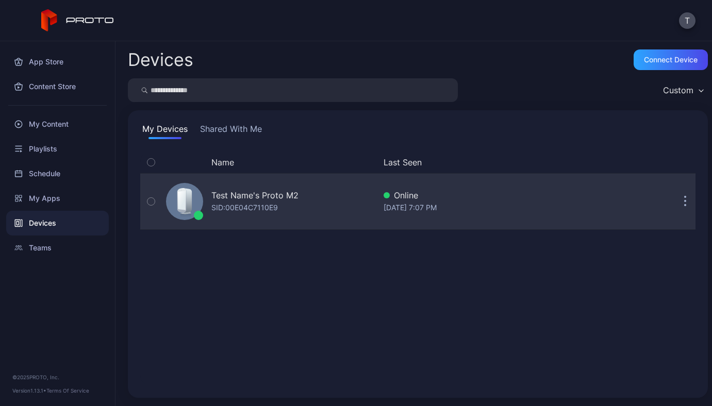
click at [220, 210] on div "SID: 00E04C7110E9" at bounding box center [244, 207] width 66 height 12
